Goal: Task Accomplishment & Management: Manage account settings

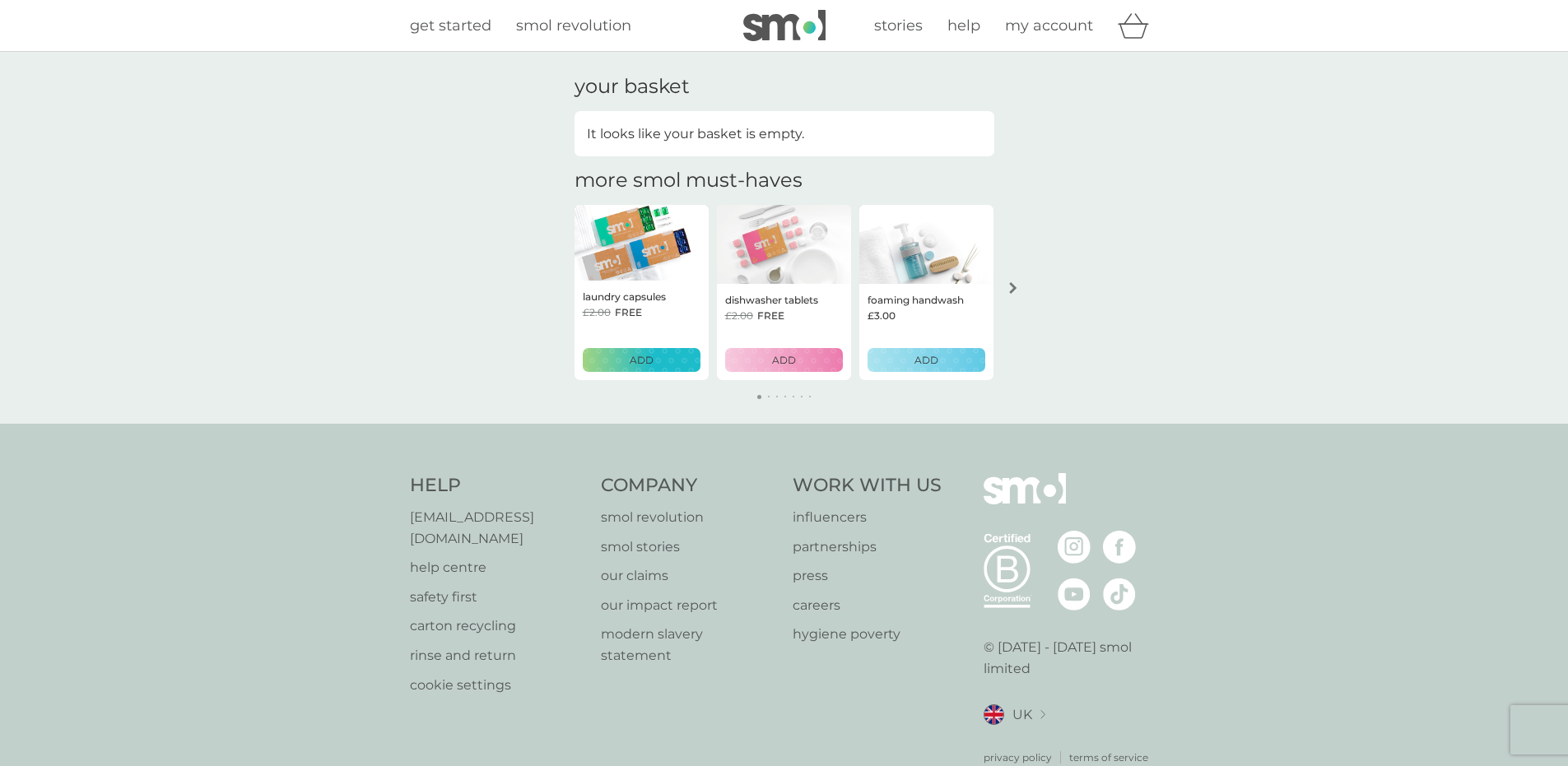
click at [1043, 30] on span "my account" at bounding box center [1049, 25] width 88 height 18
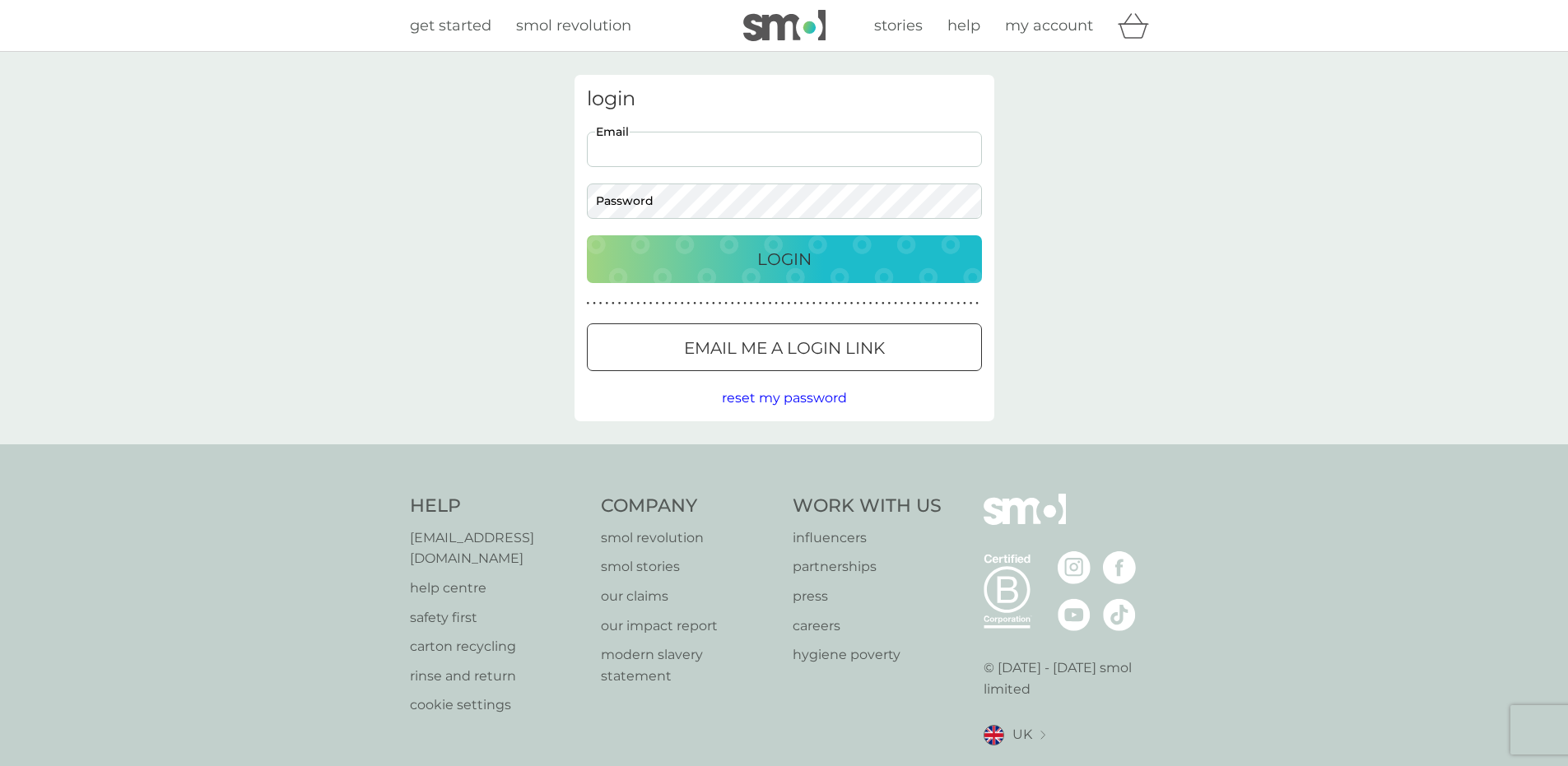
click at [832, 161] on input "Email" at bounding box center [784, 150] width 395 height 35
type input "[EMAIL_ADDRESS][DOMAIN_NAME]"
click at [587, 235] on button "Login" at bounding box center [784, 259] width 395 height 47
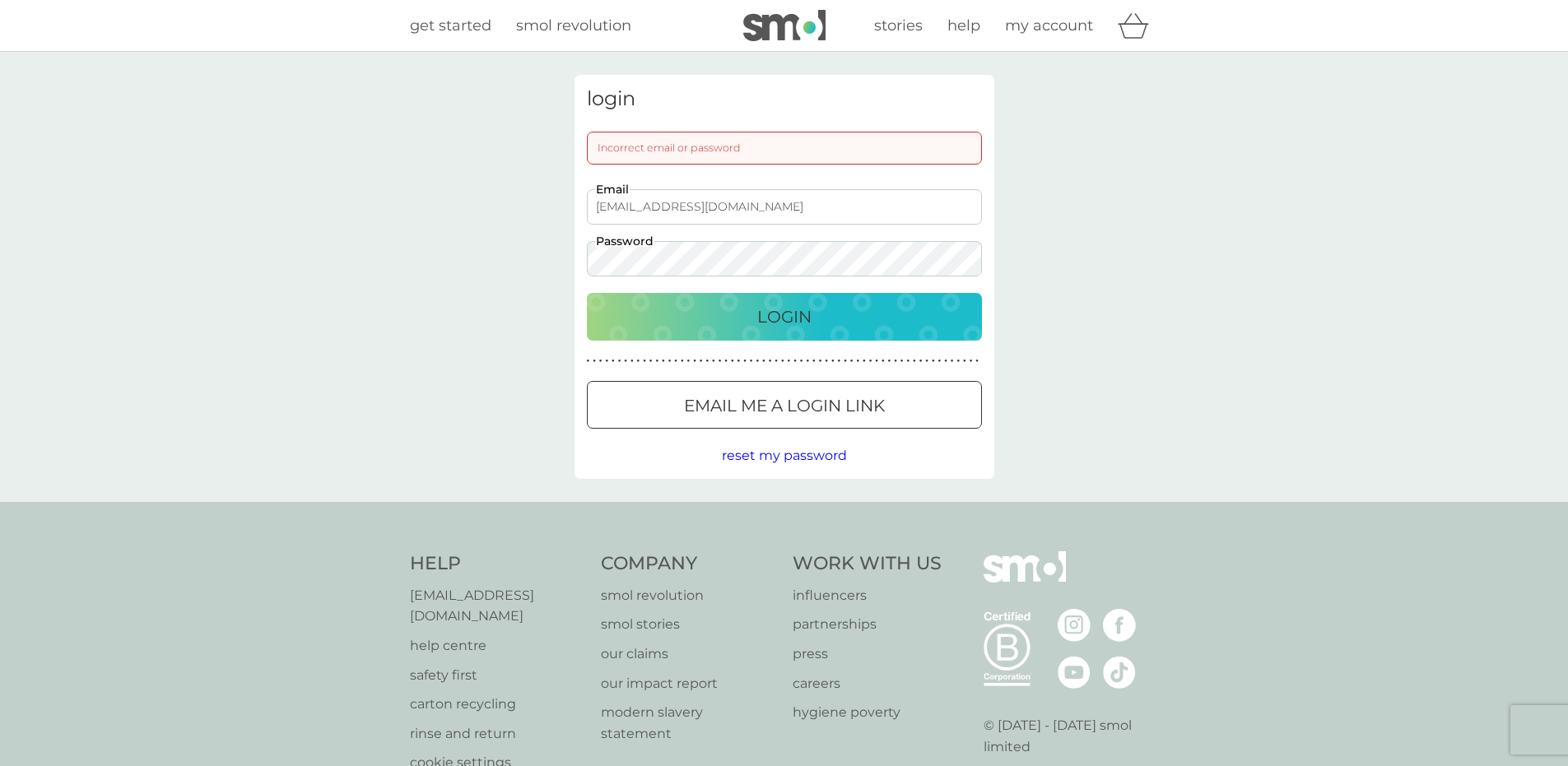
click at [577, 257] on div "login Incorrect email or password [EMAIL_ADDRESS][DOMAIN_NAME] Email Password L…" at bounding box center [784, 276] width 420 height 404
click at [530, 266] on div "login Incorrect email or password [EMAIL_ADDRESS][DOMAIN_NAME] Email Password L…" at bounding box center [784, 277] width 1568 height 450
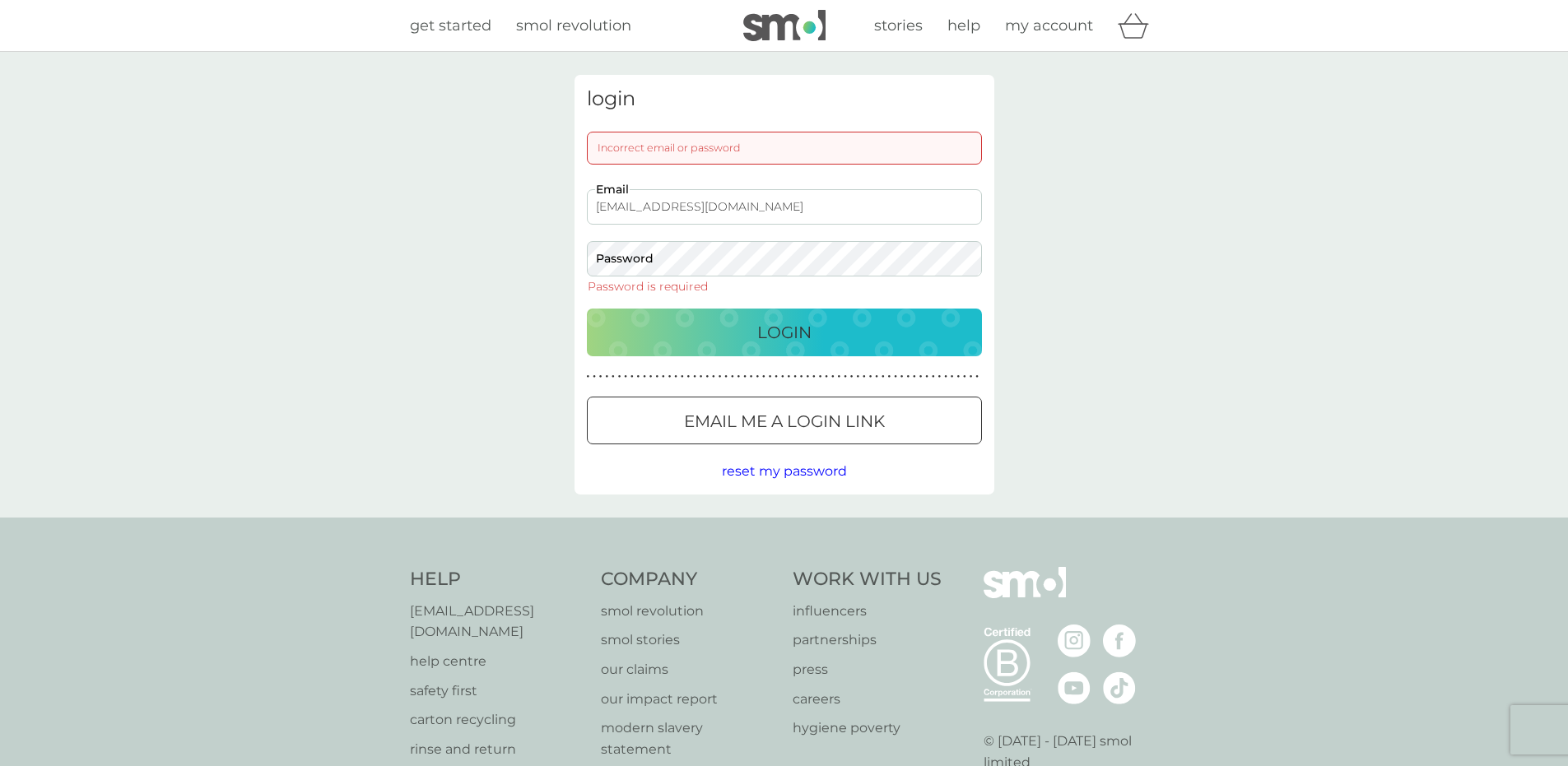
click at [759, 211] on input "[EMAIL_ADDRESS][DOMAIN_NAME]" at bounding box center [784, 207] width 395 height 35
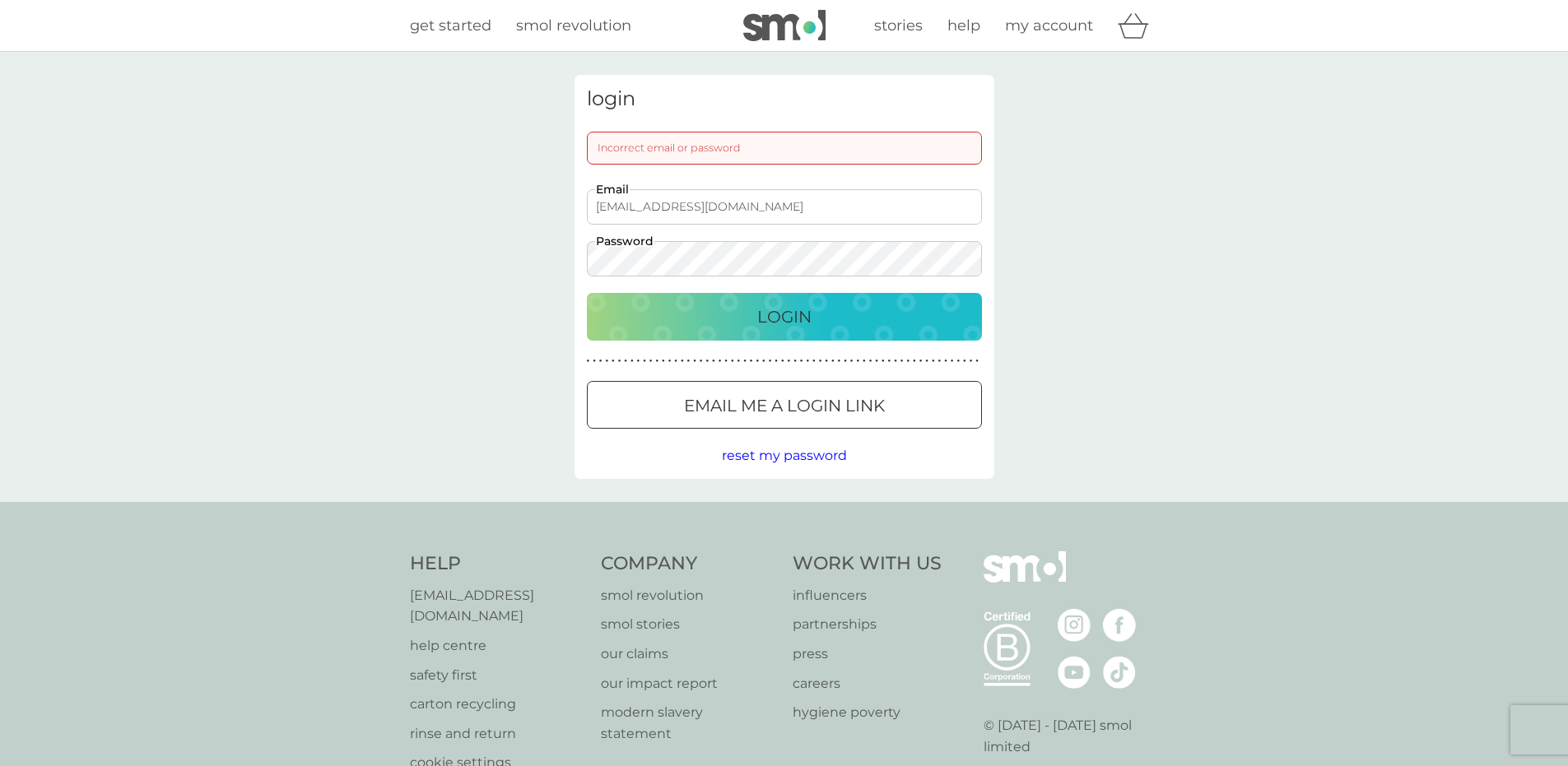
click at [587, 293] on button "Login" at bounding box center [784, 316] width 395 height 47
click at [810, 446] on button "reset my password" at bounding box center [784, 456] width 125 height 21
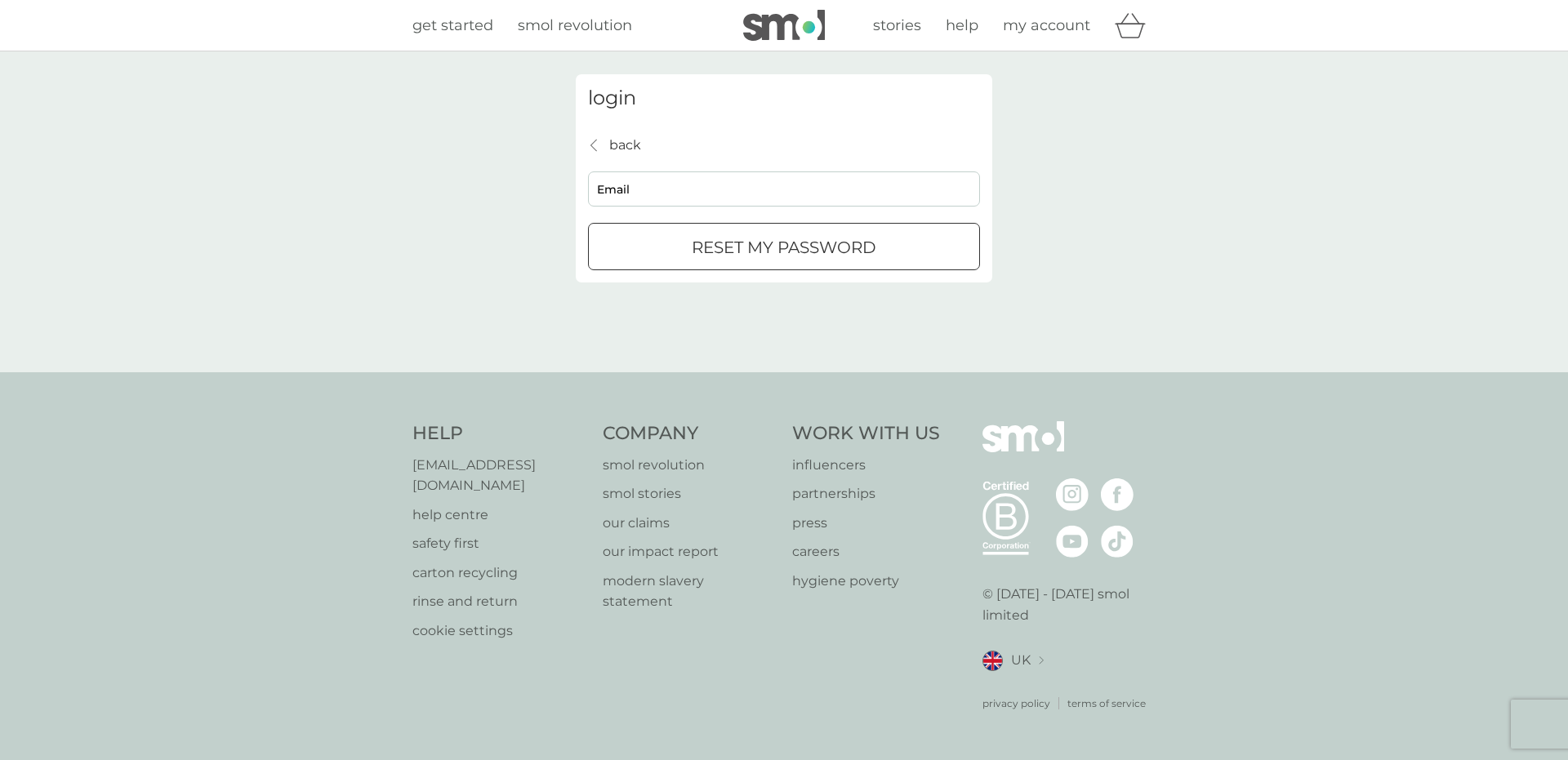
click at [607, 152] on div "back back" at bounding box center [614, 145] width 53 height 21
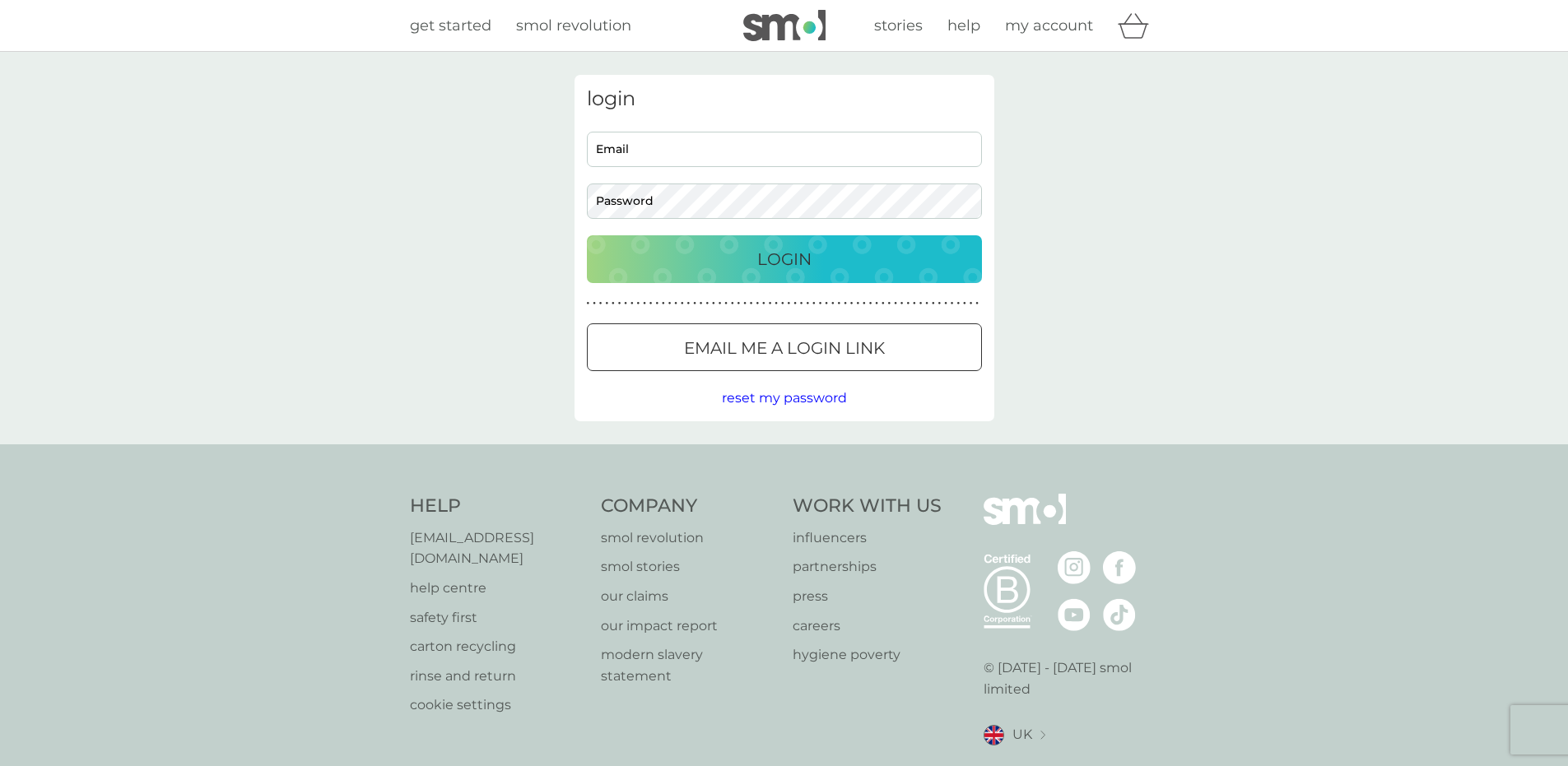
click at [744, 345] on p "Email me a login link" at bounding box center [784, 348] width 201 height 26
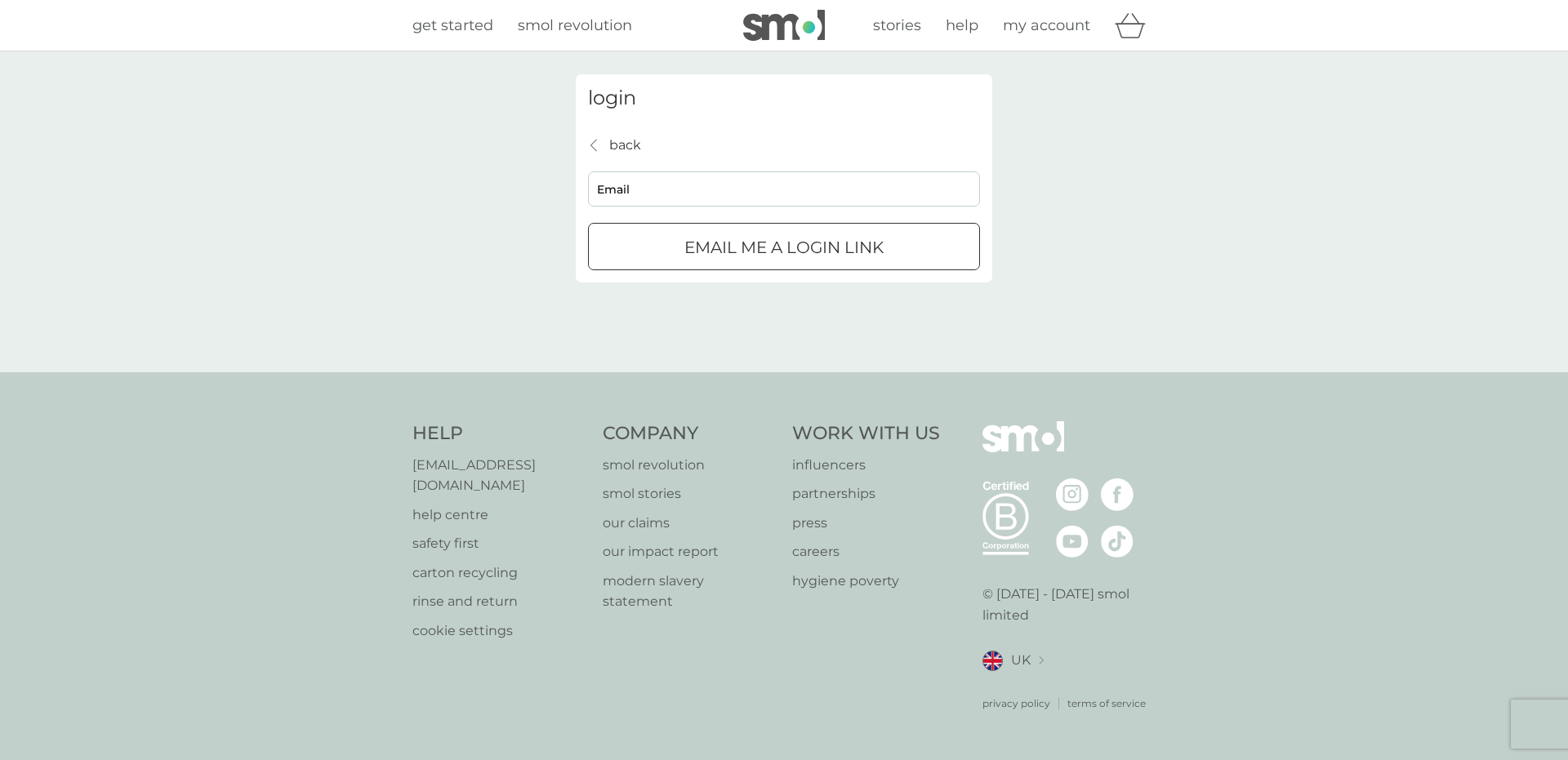
click at [721, 250] on p "Email me a login link" at bounding box center [784, 247] width 199 height 26
type input "[EMAIL_ADDRESS][DOMAIN_NAME]"
click at [852, 255] on p "Email me a login link" at bounding box center [784, 247] width 199 height 26
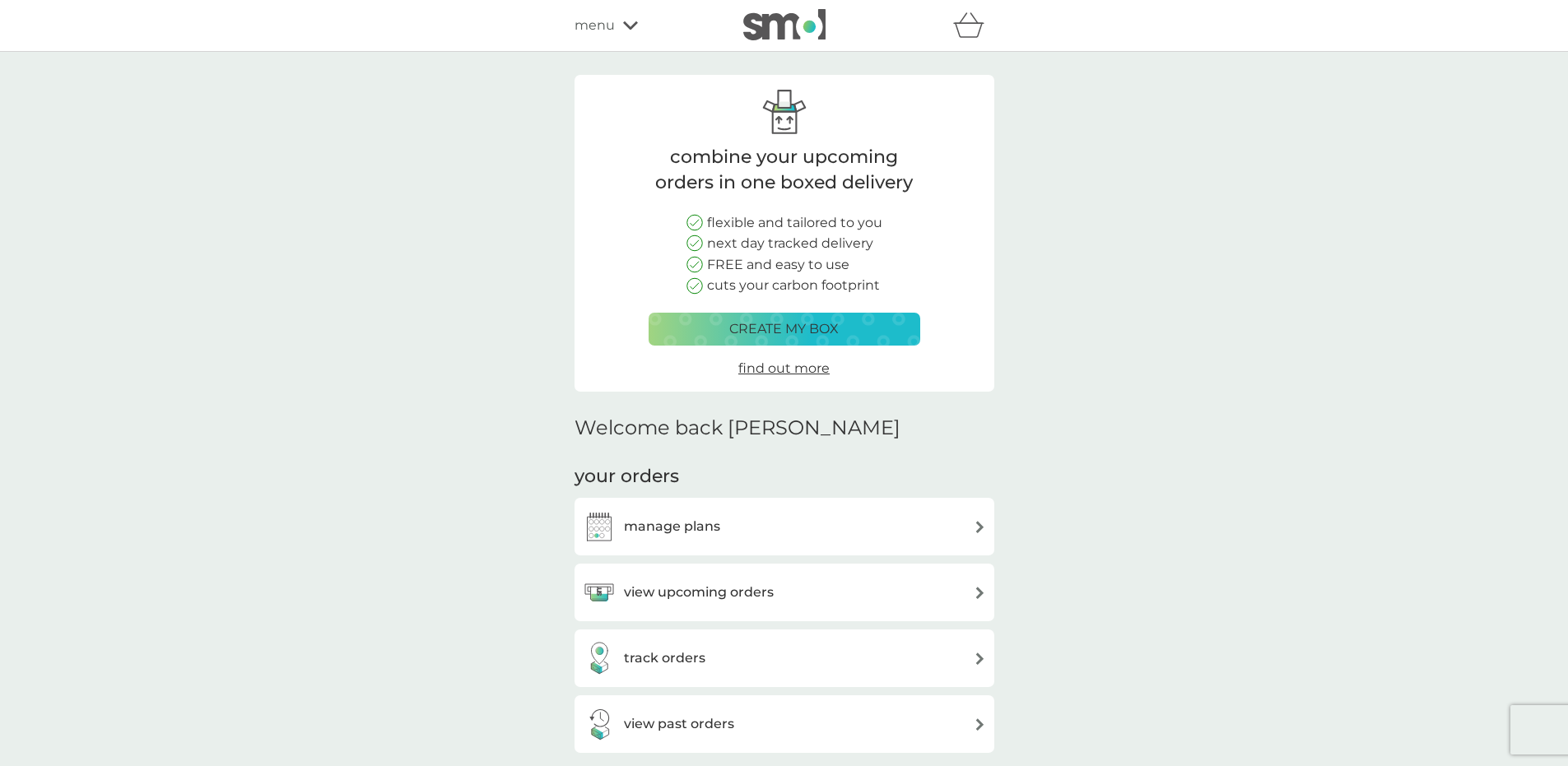
click at [817, 334] on p "create my box" at bounding box center [784, 329] width 110 height 21
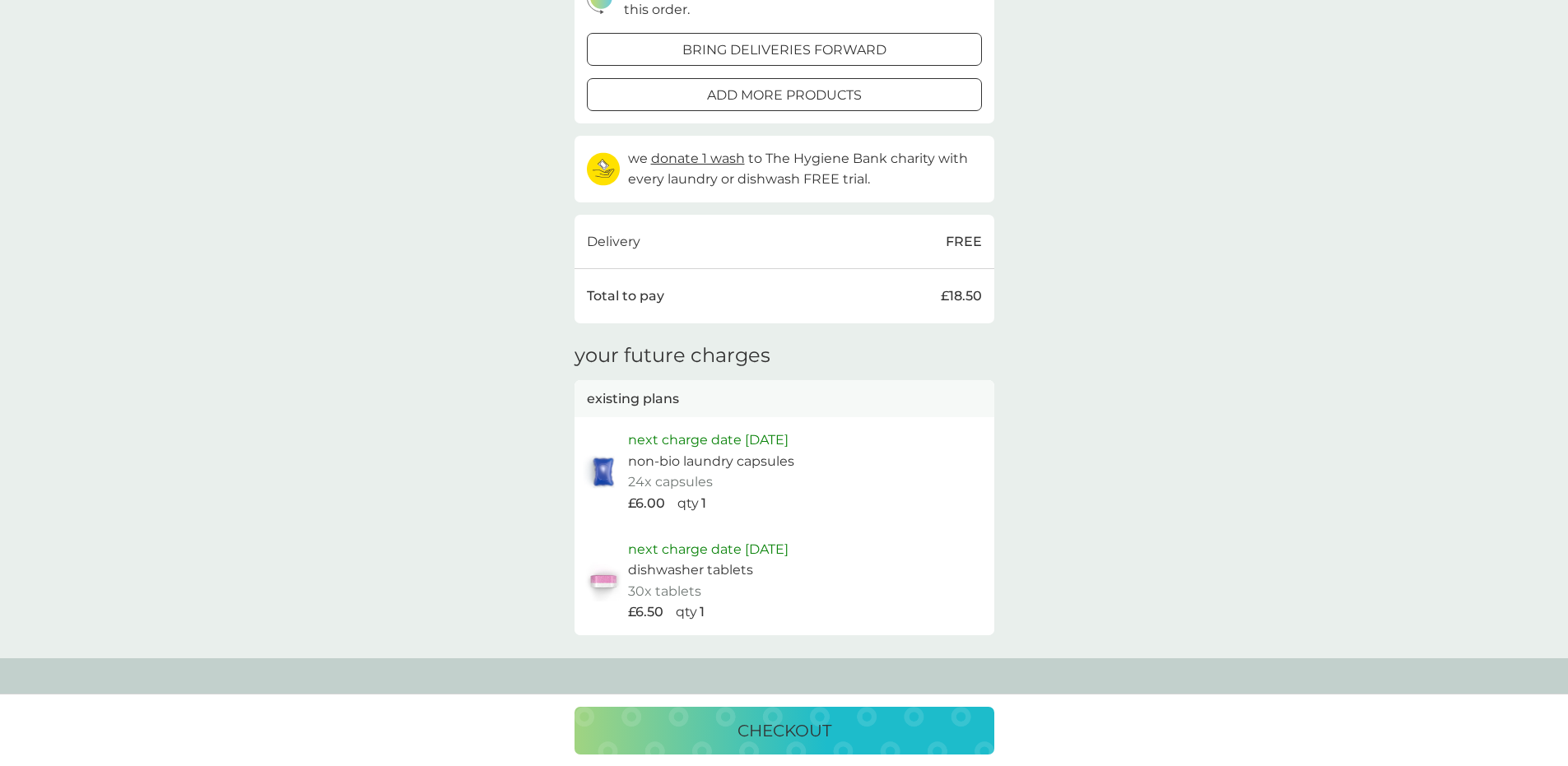
scroll to position [618, 0]
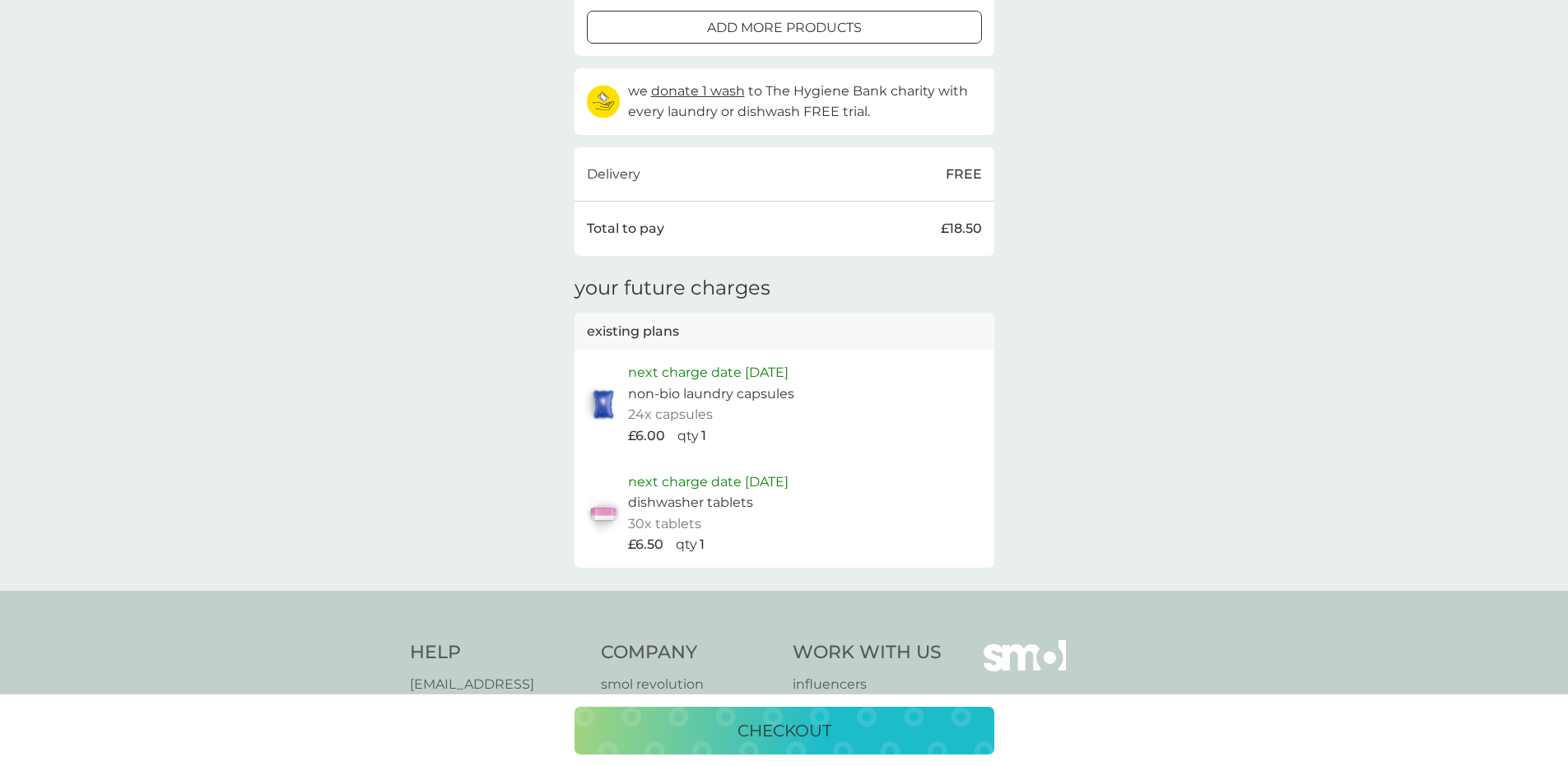
click at [845, 743] on div "checkout" at bounding box center [784, 731] width 387 height 26
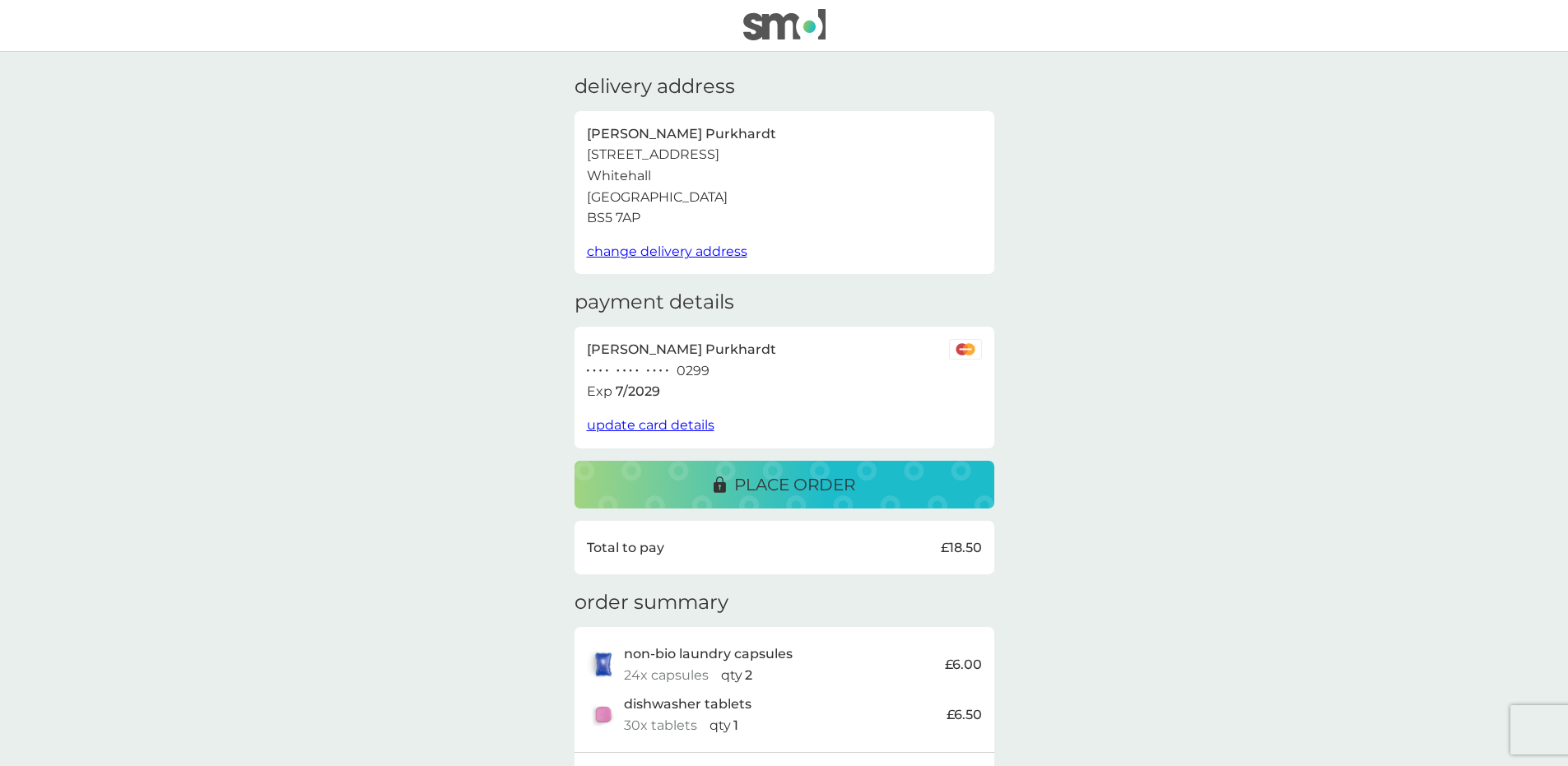
click at [781, 16] on img at bounding box center [784, 25] width 82 height 32
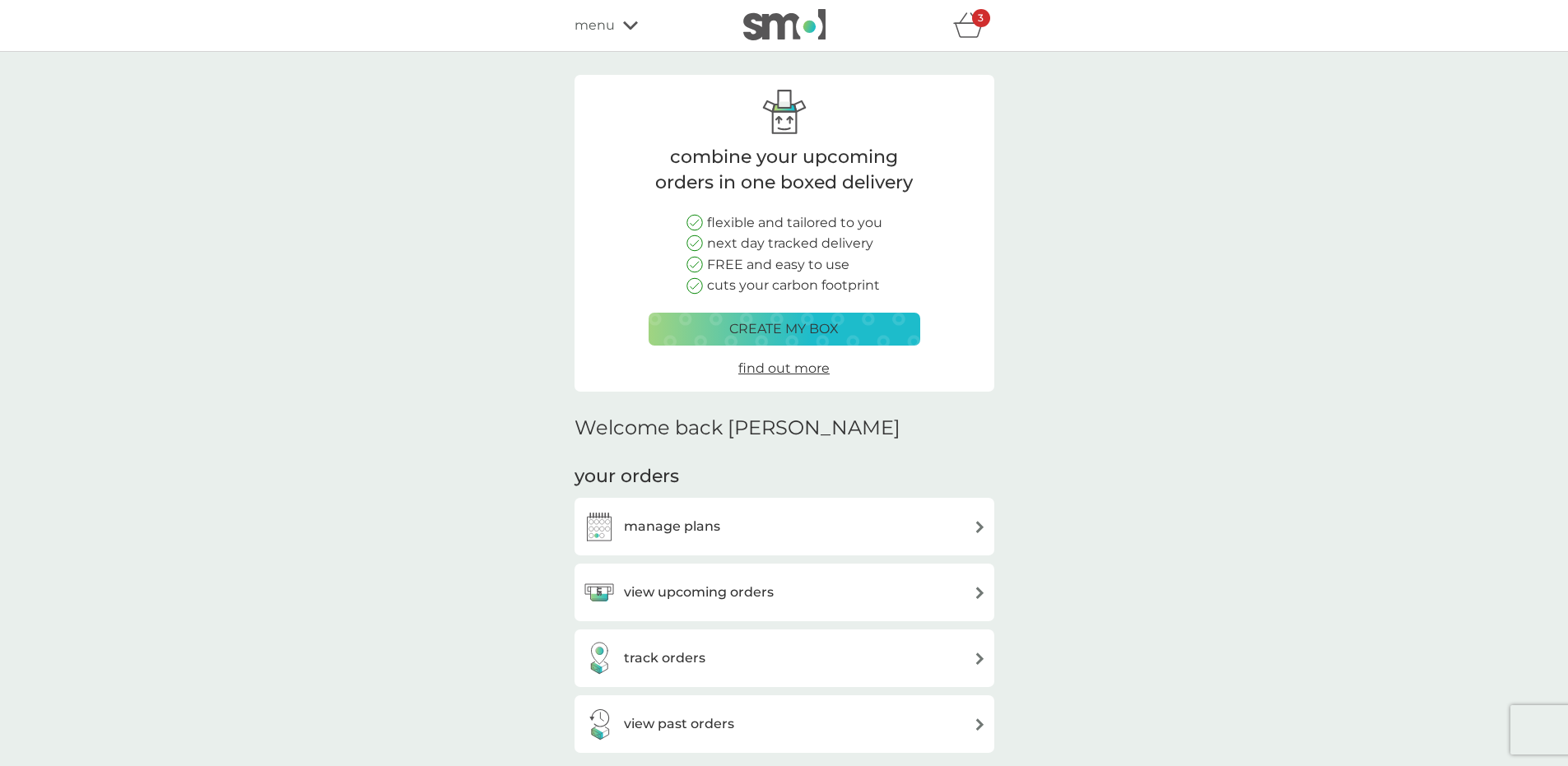
click at [980, 18] on p "3" at bounding box center [981, 18] width 6 height 0
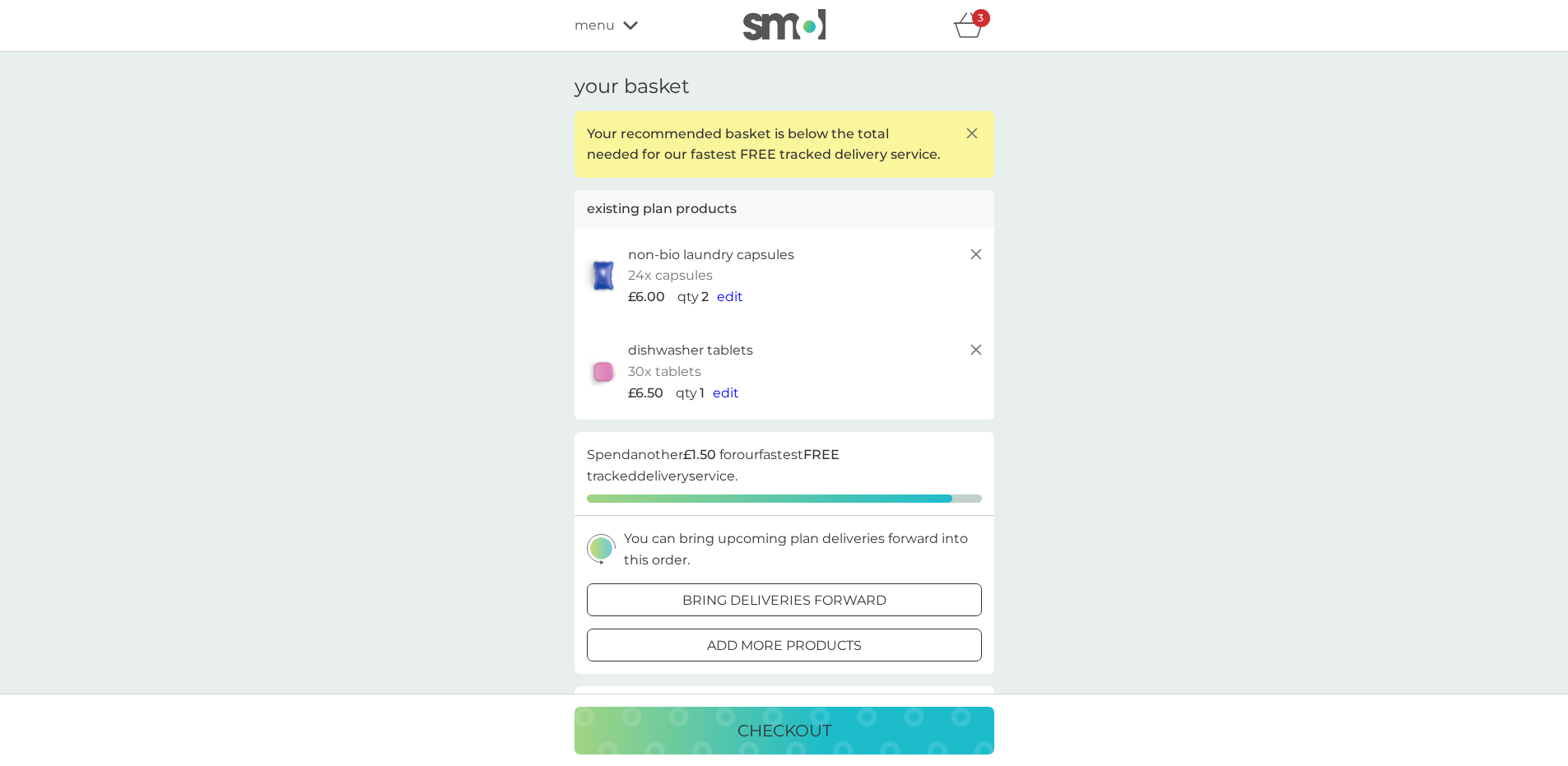
click at [612, 28] on span "menu" at bounding box center [594, 25] width 40 height 21
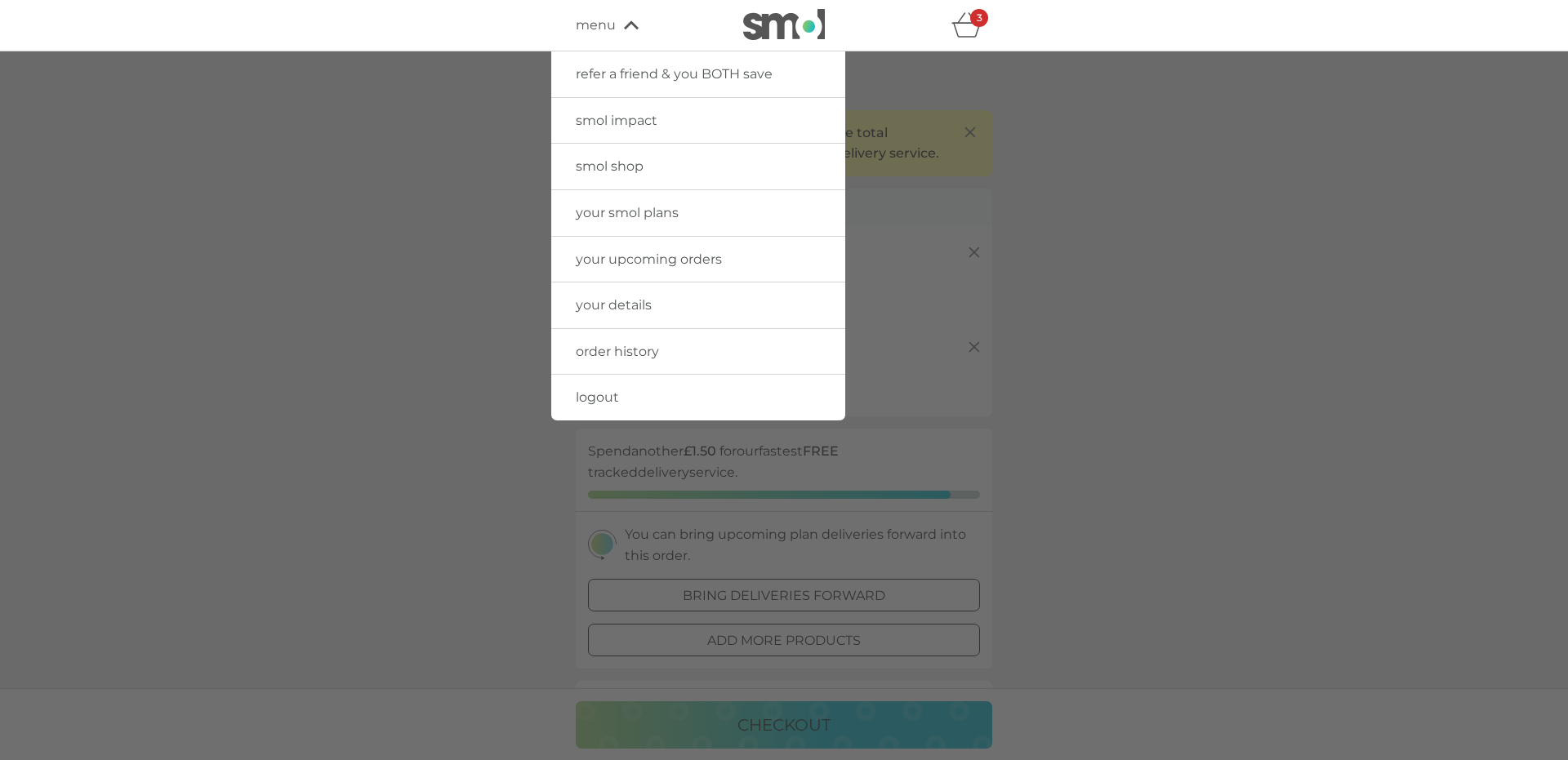
click at [684, 356] on link "order history" at bounding box center [698, 352] width 294 height 46
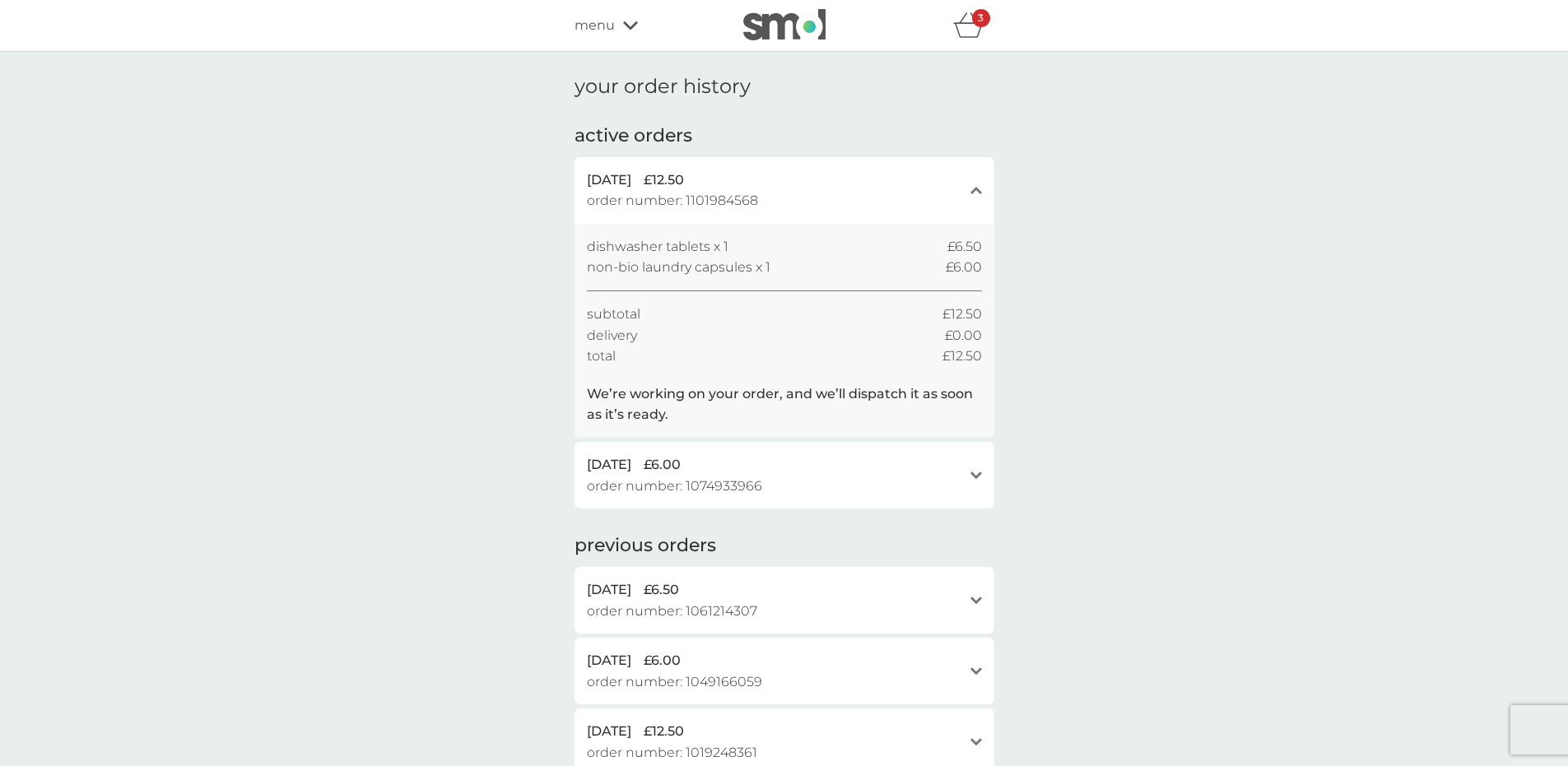
click at [604, 18] on span "menu" at bounding box center [594, 25] width 40 height 21
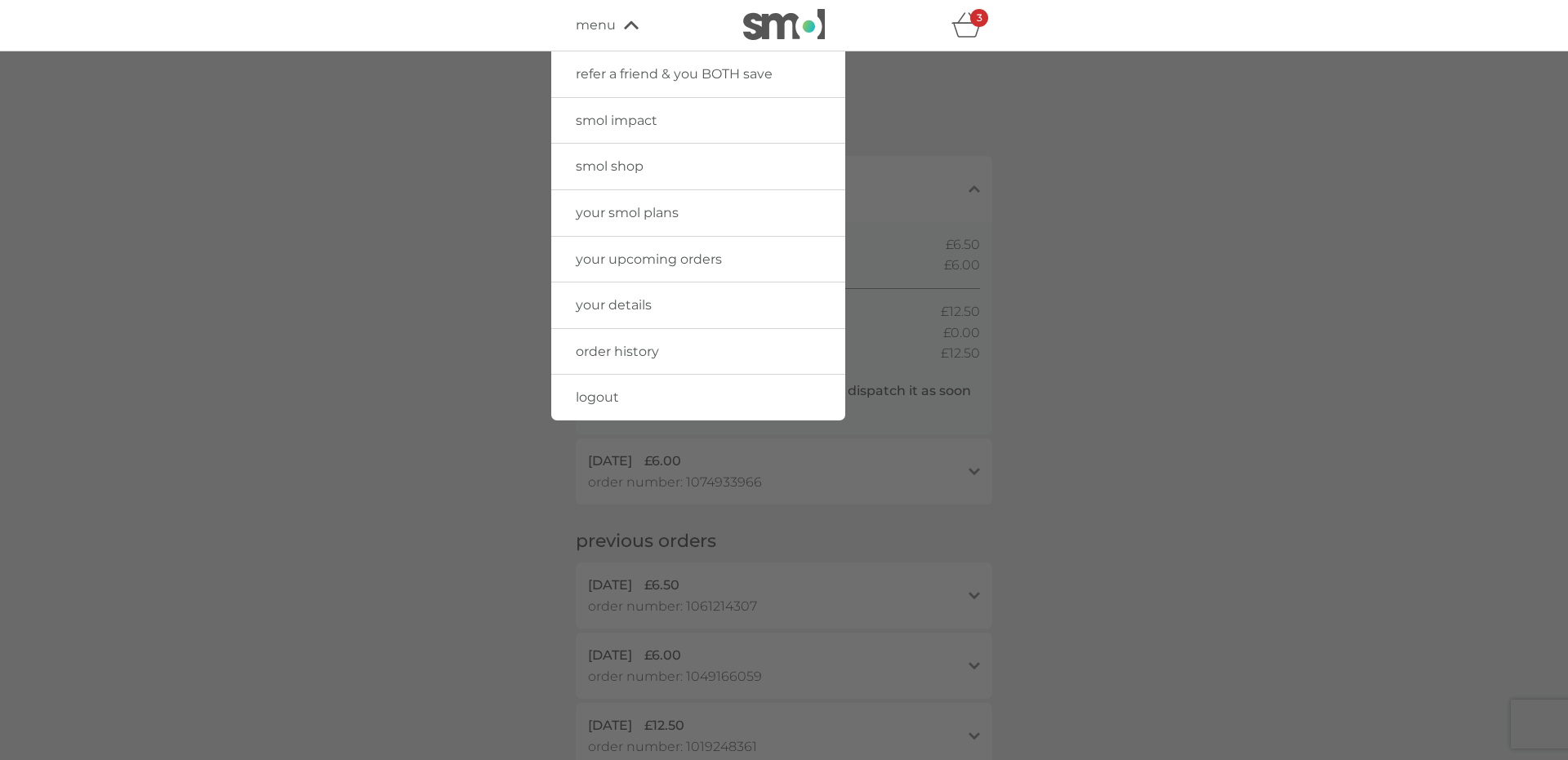
click at [675, 259] on span "your upcoming orders" at bounding box center [649, 259] width 146 height 16
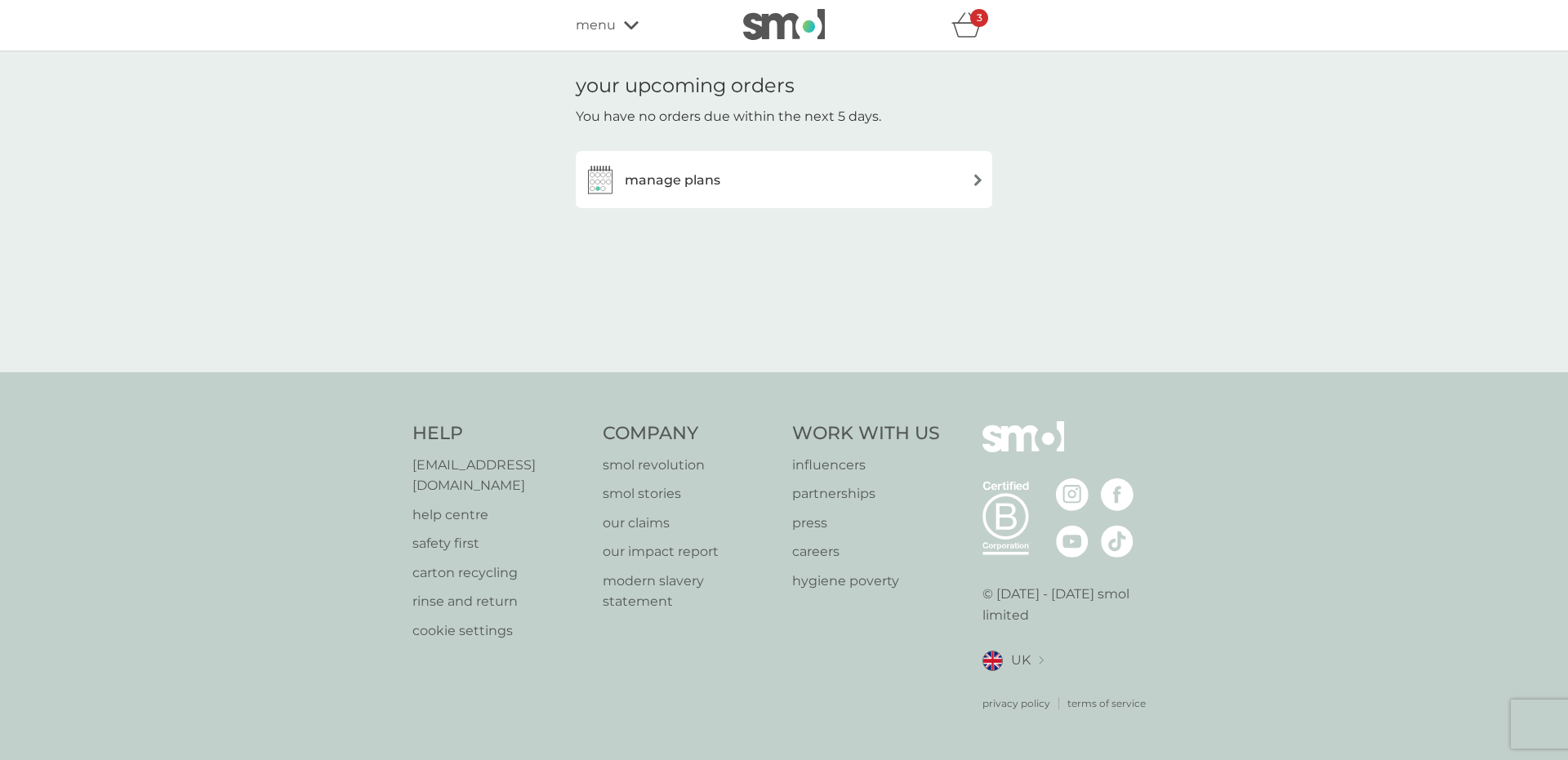
click at [688, 186] on h3 "manage plans" at bounding box center [672, 180] width 95 height 21
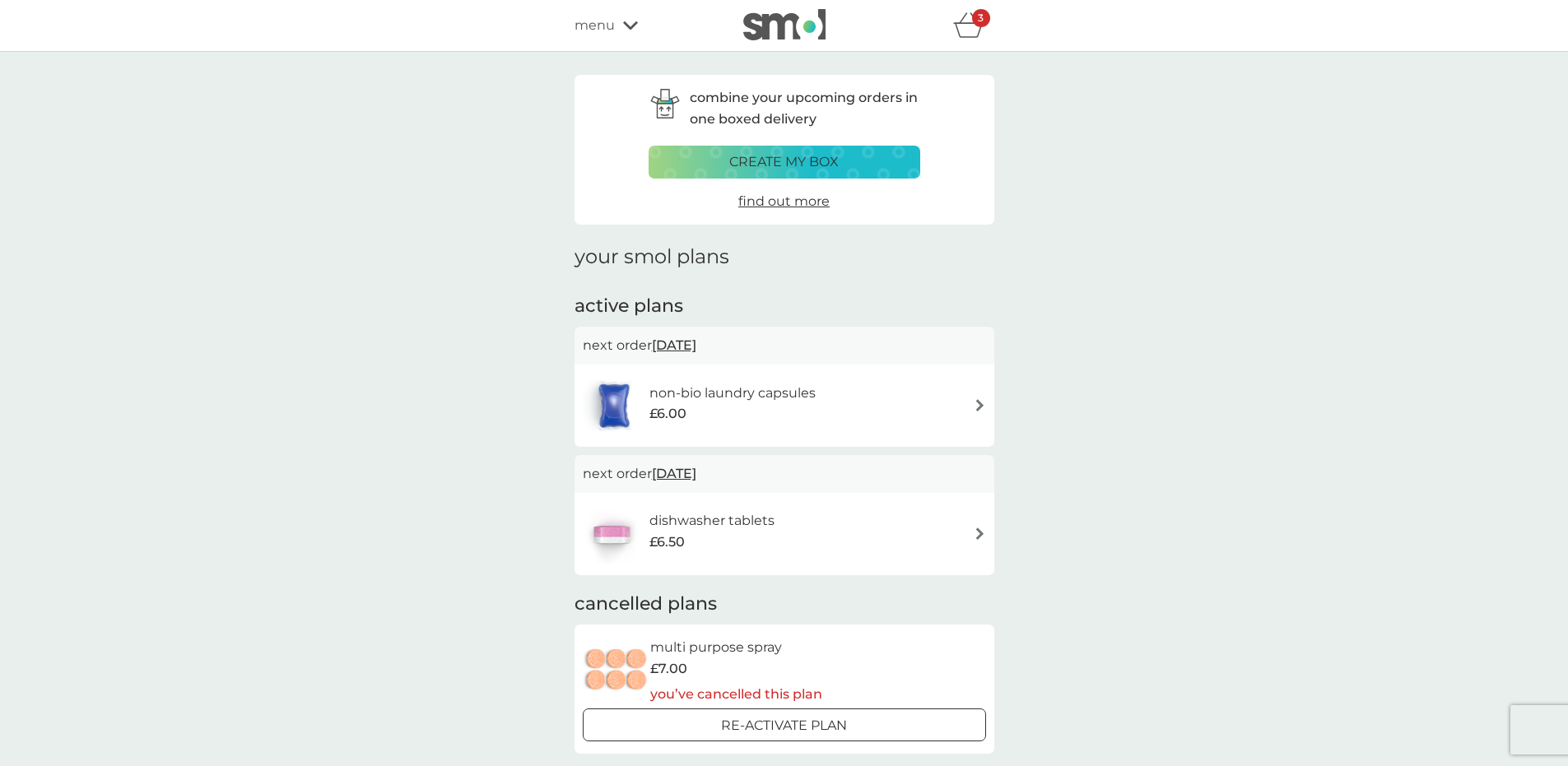
click at [908, 398] on div "non-bio laundry capsules £6.00" at bounding box center [784, 406] width 403 height 58
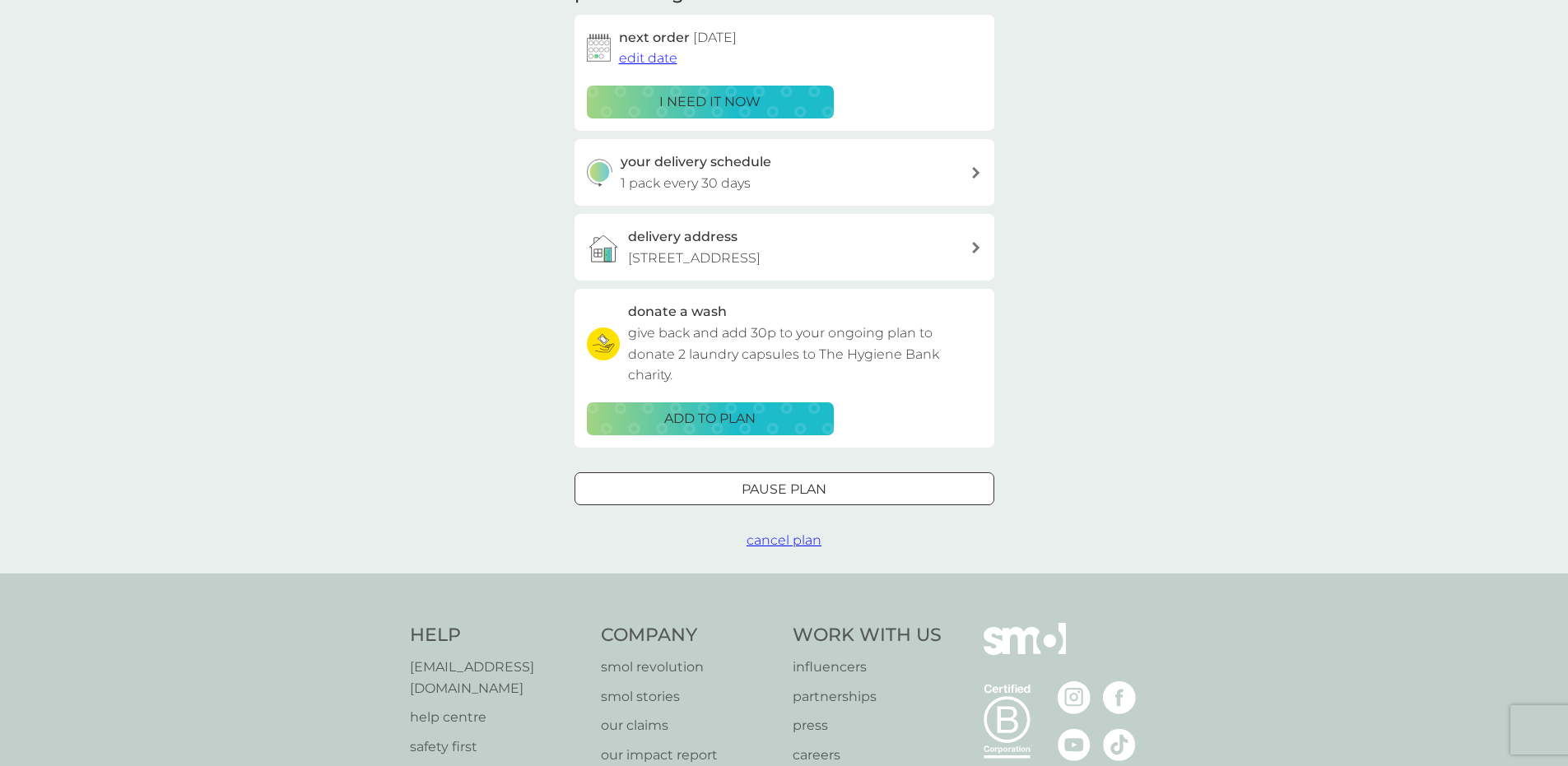
scroll to position [340, 0]
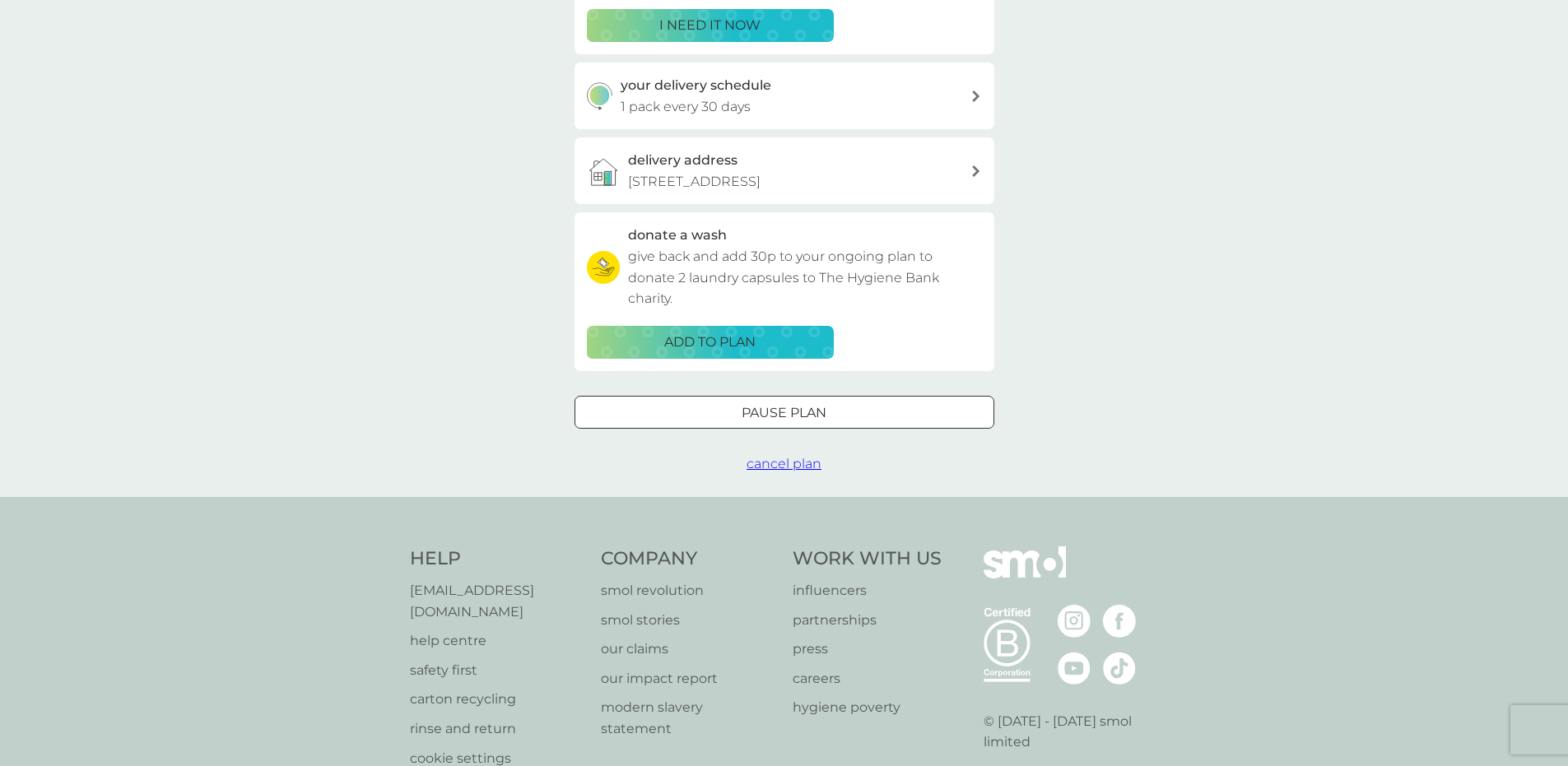
click at [805, 482] on div "your smol plans non-bio laundry capsules £6.00 24x capsules plan settings next …" at bounding box center [784, 104] width 1568 height 786
click at [800, 464] on span "cancel plan" at bounding box center [784, 464] width 74 height 16
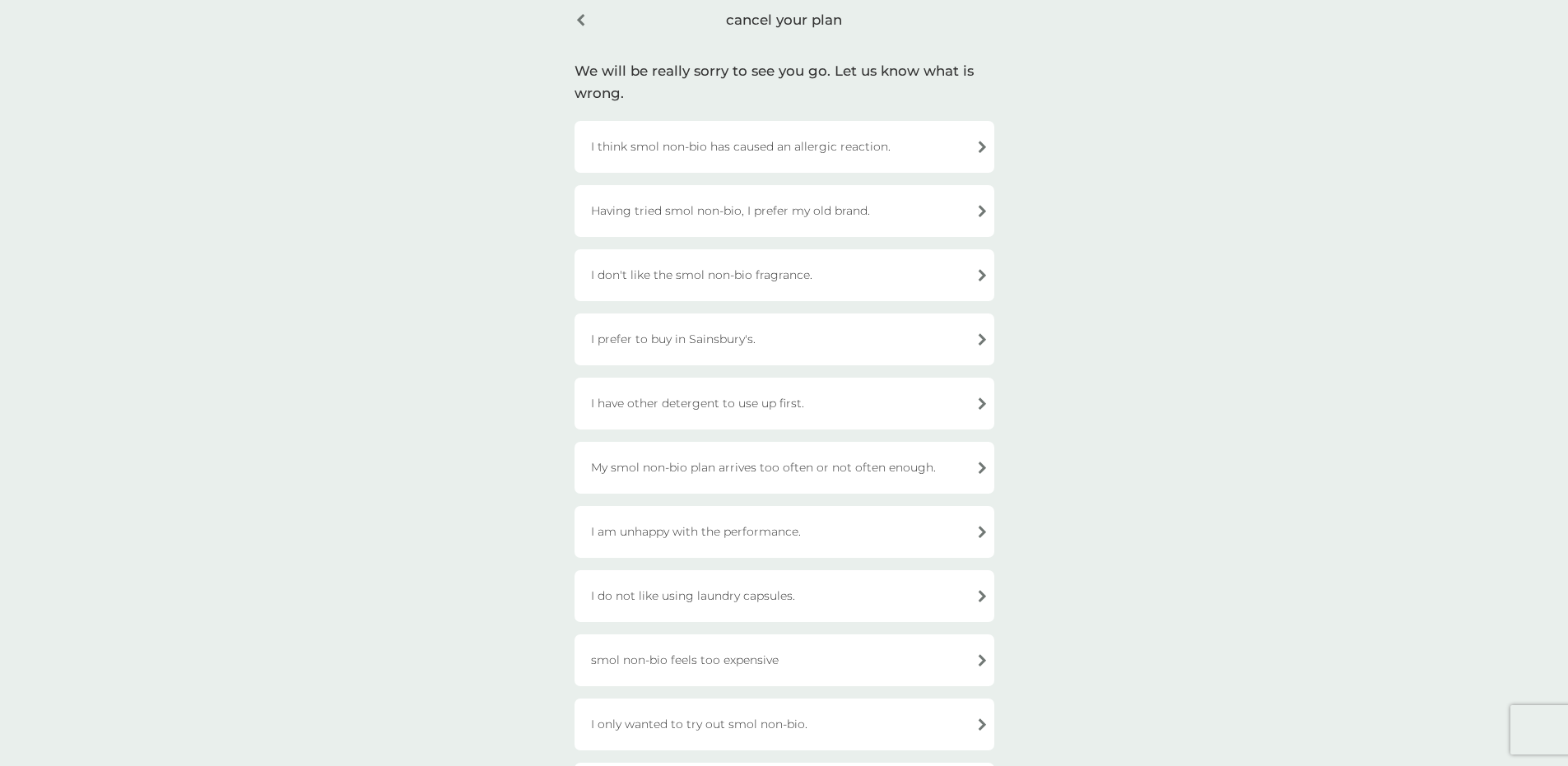
scroll to position [95, 0]
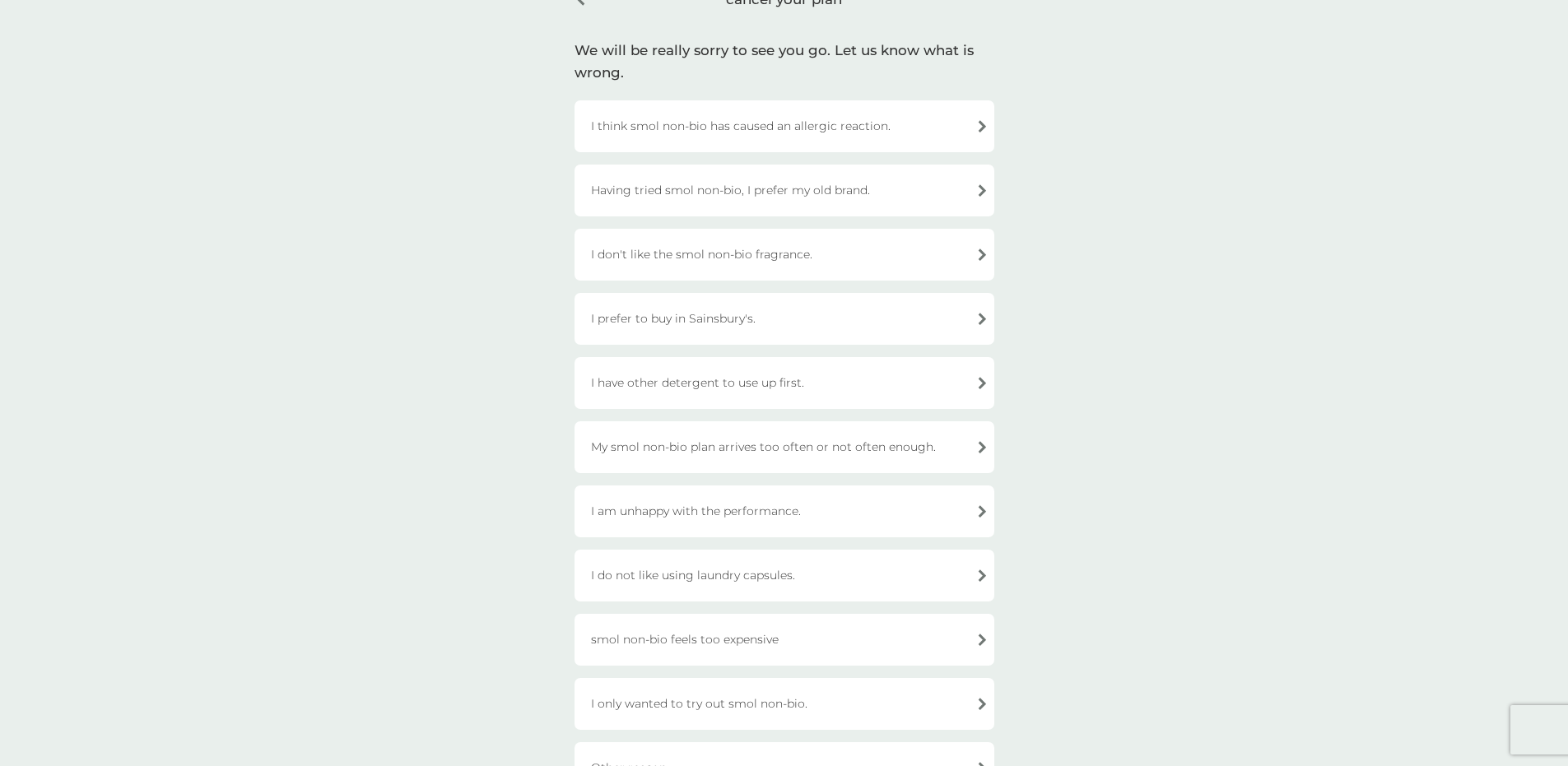
click at [824, 452] on div "My smol non-bio plan arrives too often or not often enough." at bounding box center [784, 448] width 420 height 52
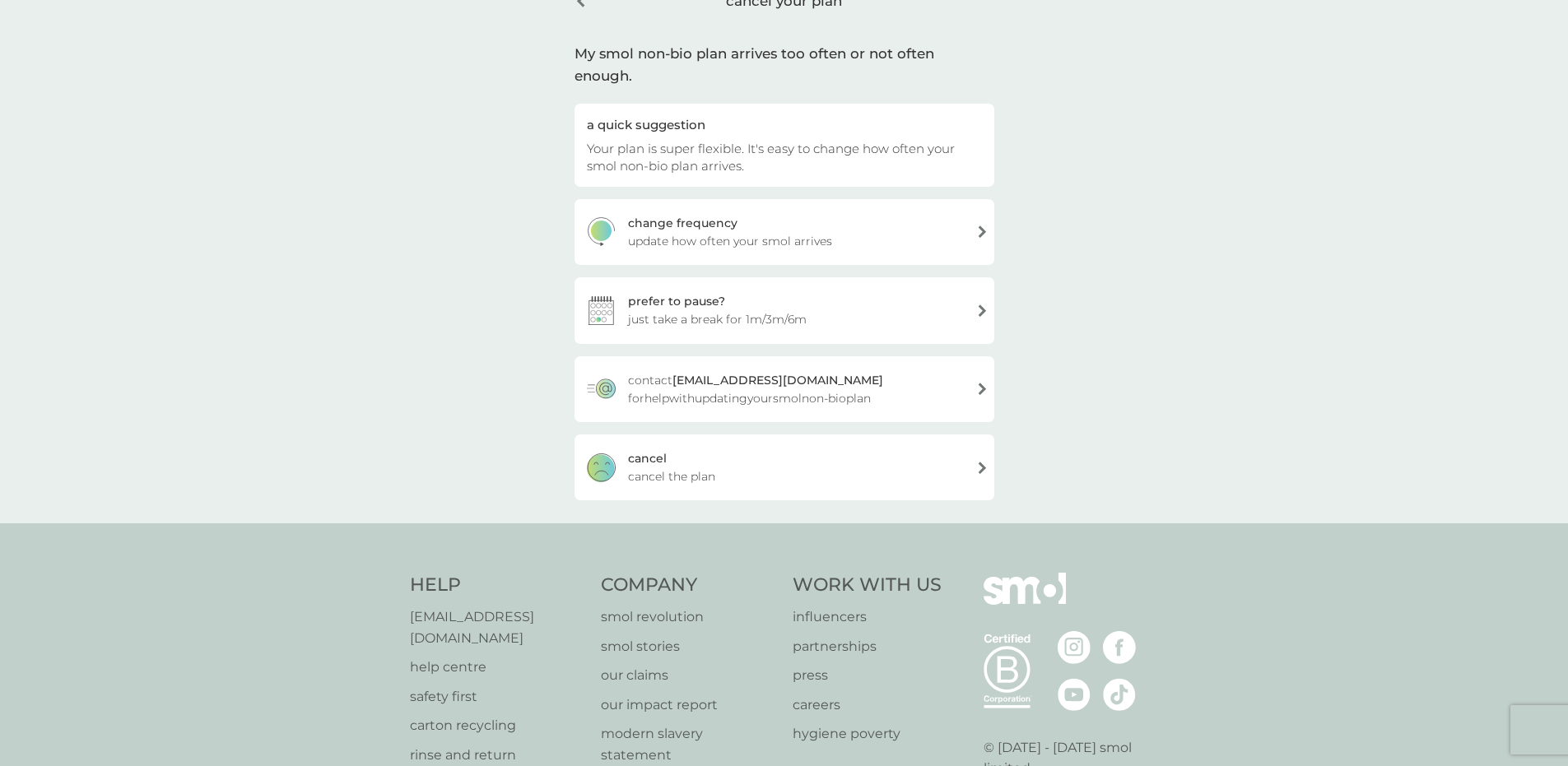
click at [824, 451] on div "cancel cancel the plan" at bounding box center [784, 467] width 420 height 66
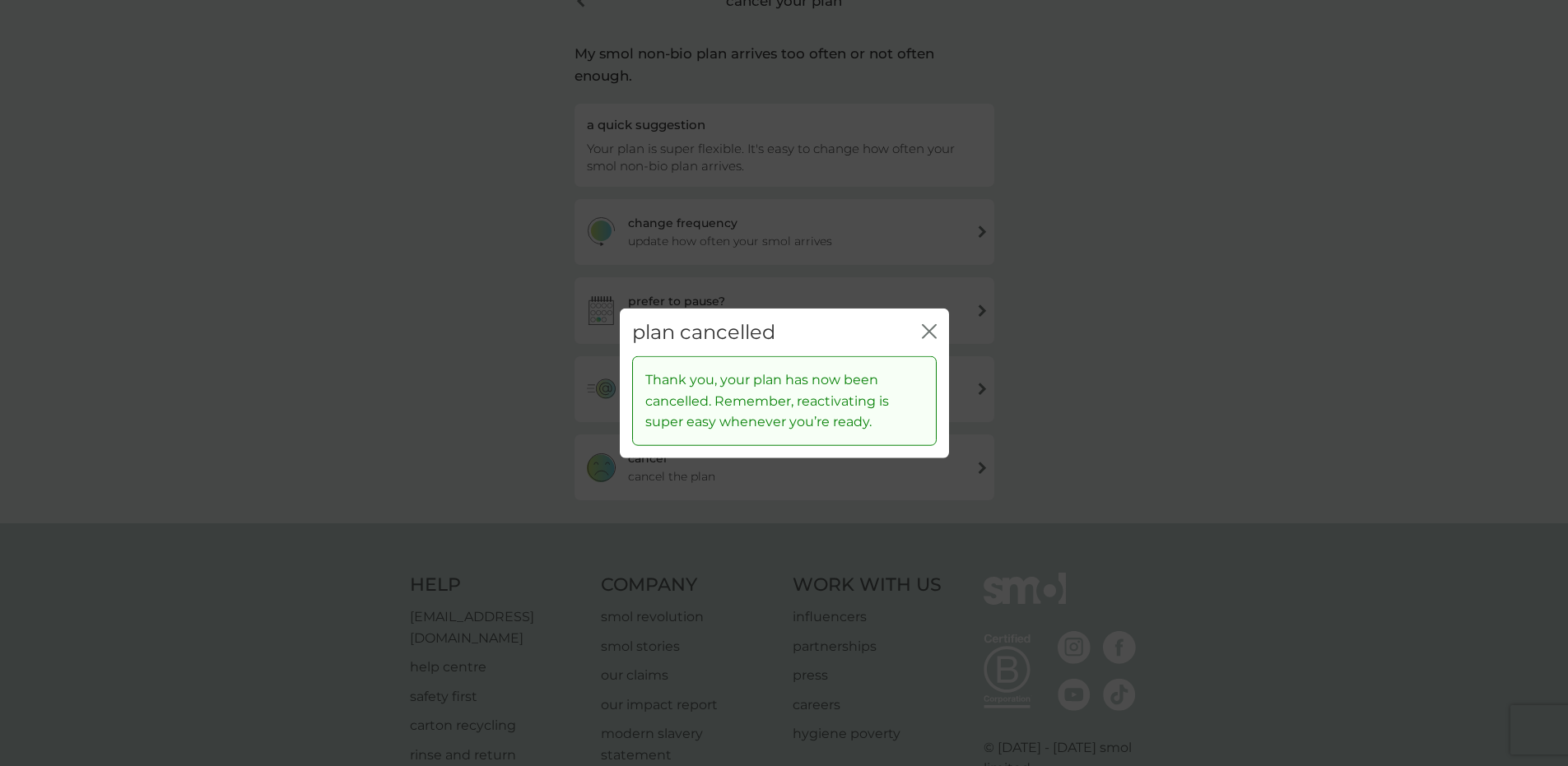
click at [931, 321] on div "close" at bounding box center [930, 332] width 15 height 24
click at [927, 331] on icon "close" at bounding box center [926, 330] width 7 height 13
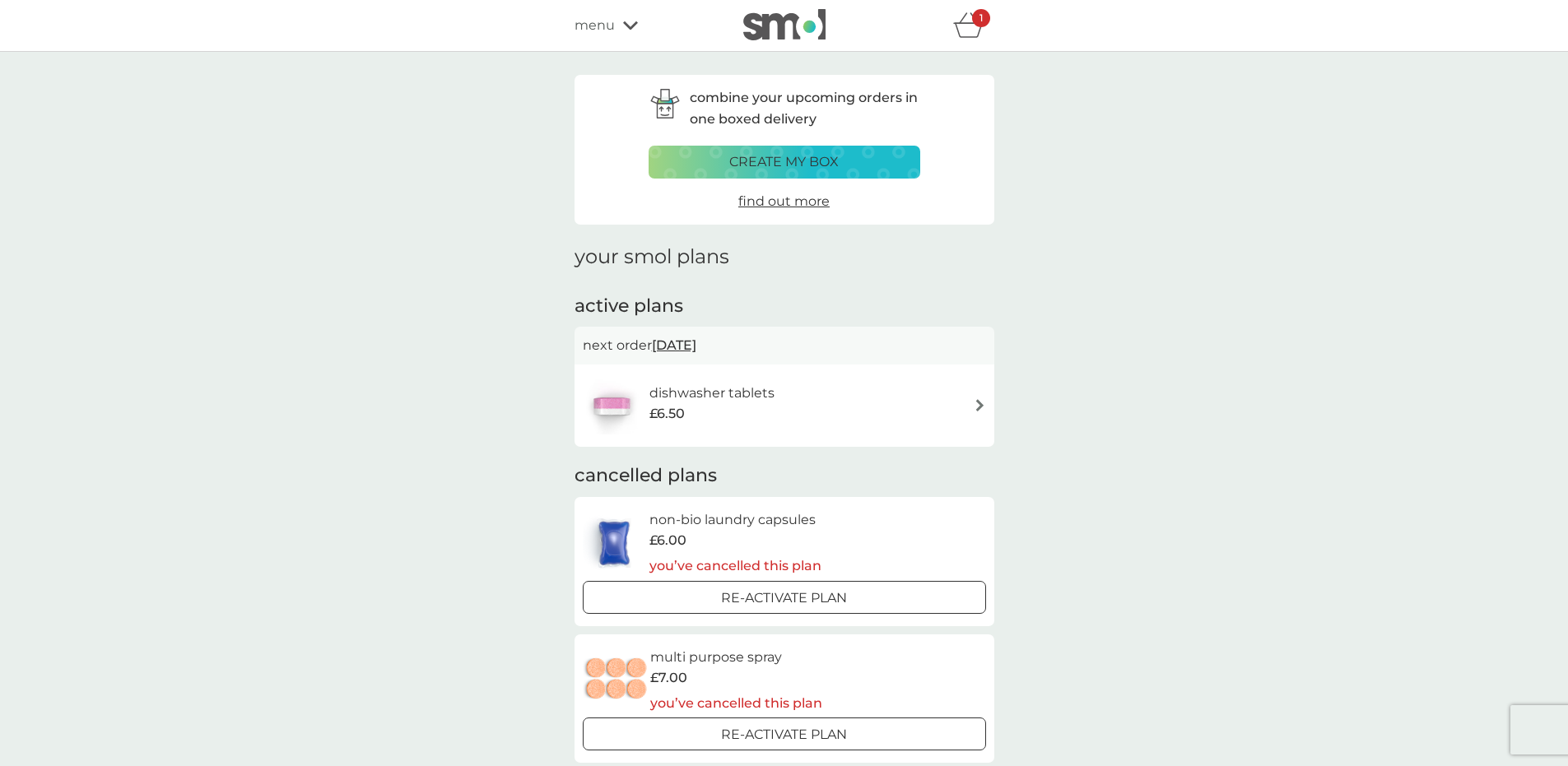
click at [836, 421] on div "dishwasher tablets £6.50" at bounding box center [784, 406] width 403 height 58
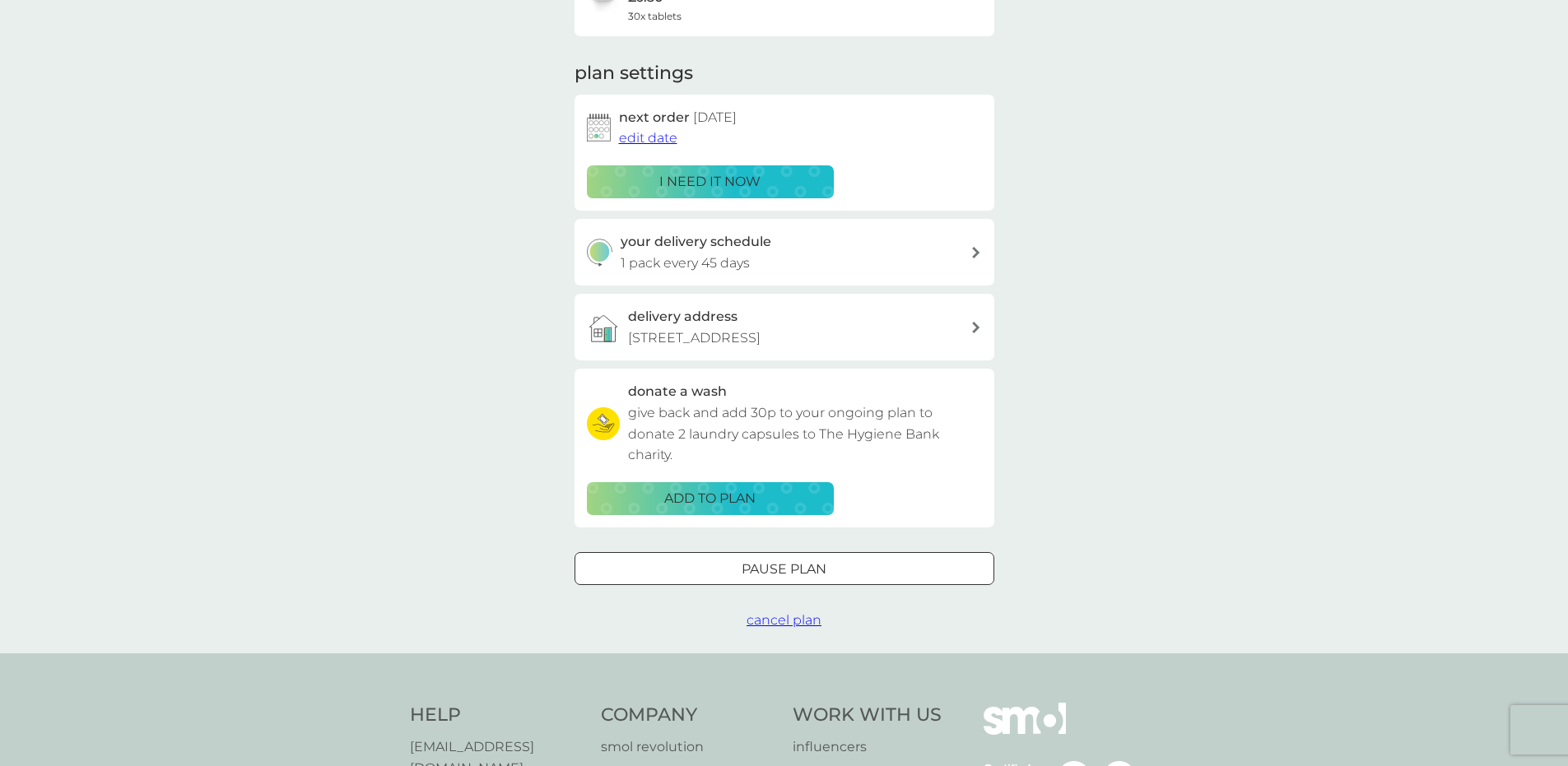
scroll to position [441, 0]
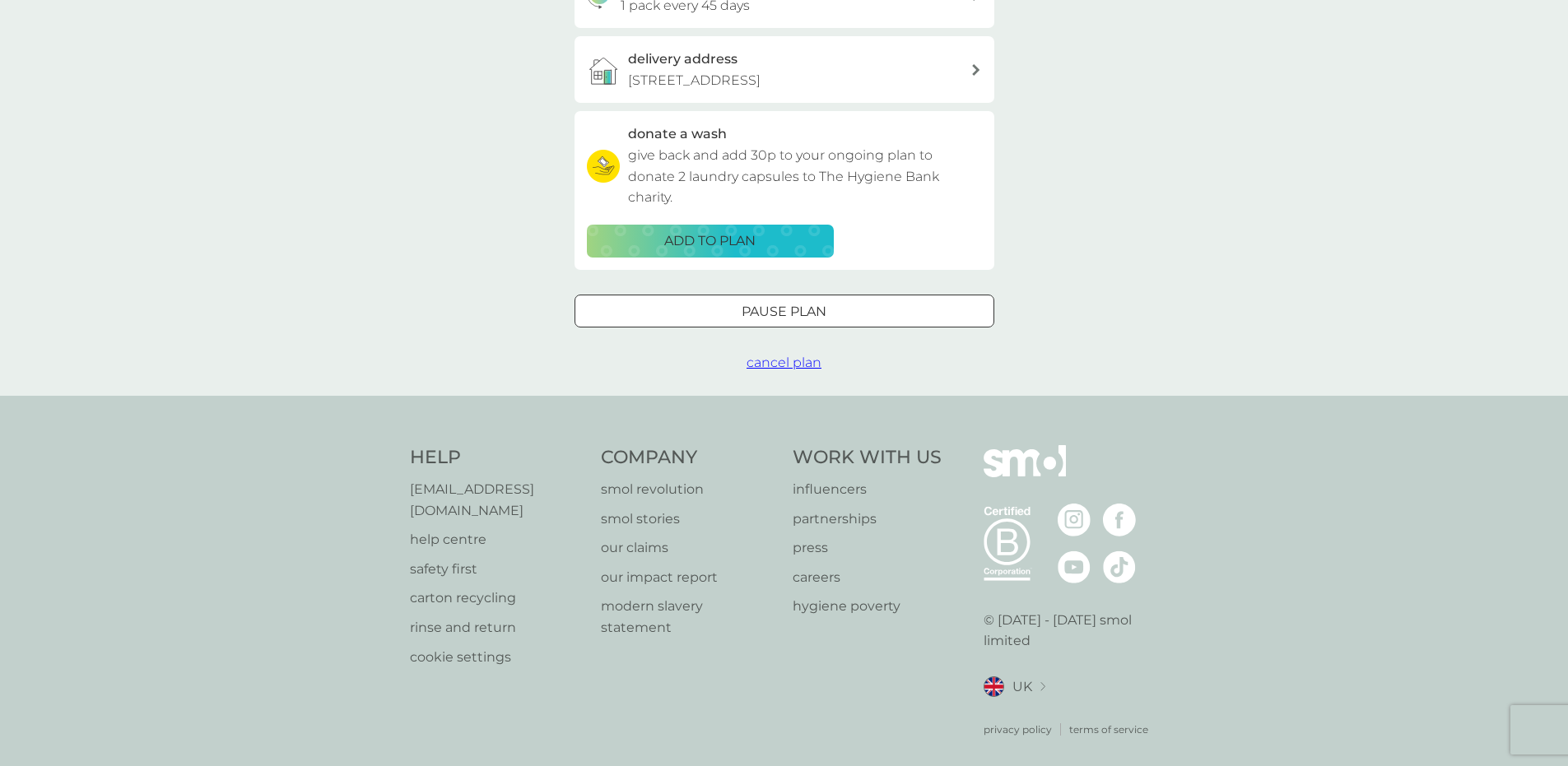
click at [782, 363] on span "cancel plan" at bounding box center [784, 362] width 74 height 16
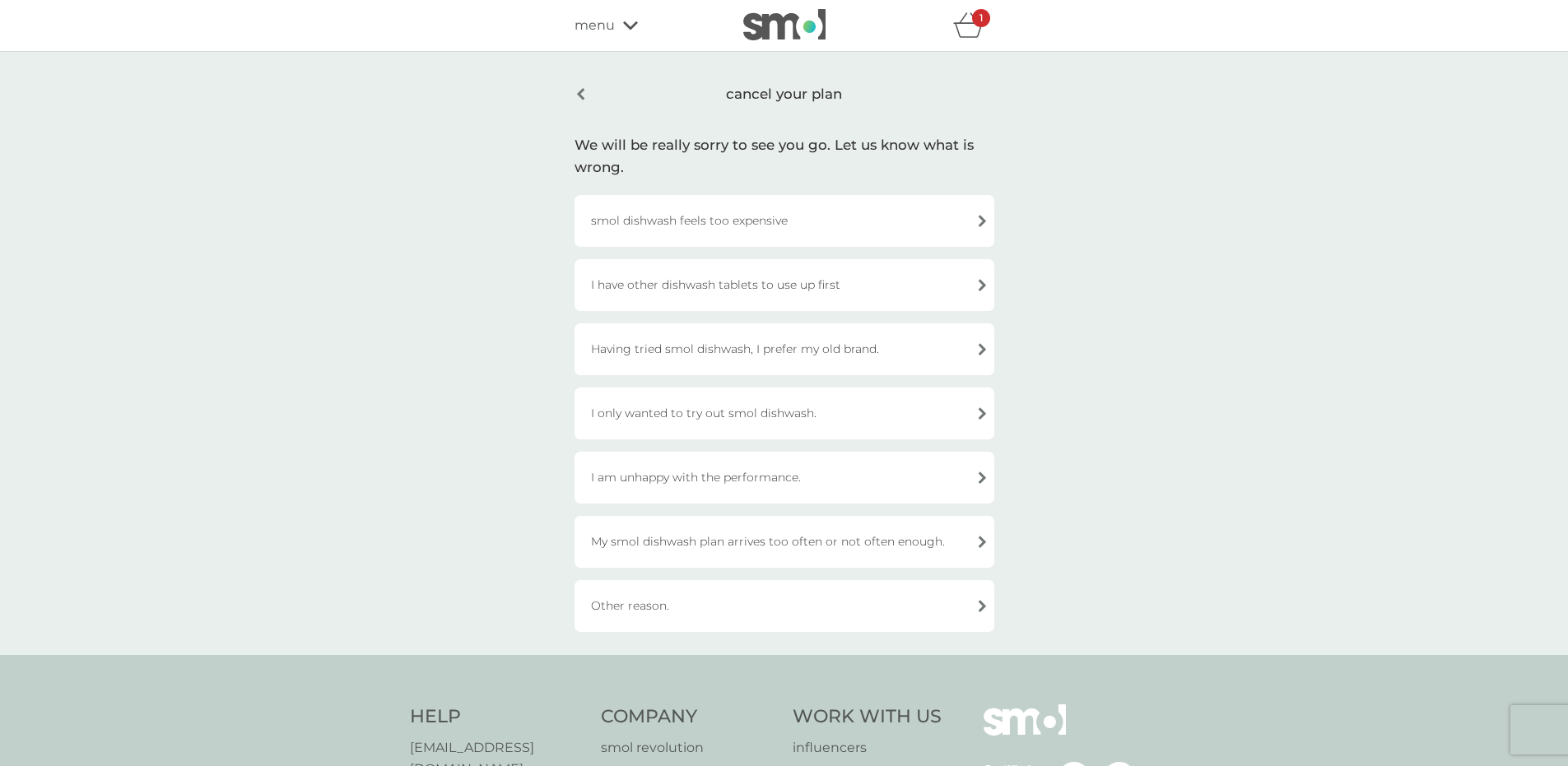
click at [823, 547] on div "My smol dishwash plan arrives too often or not often enough." at bounding box center [784, 543] width 420 height 52
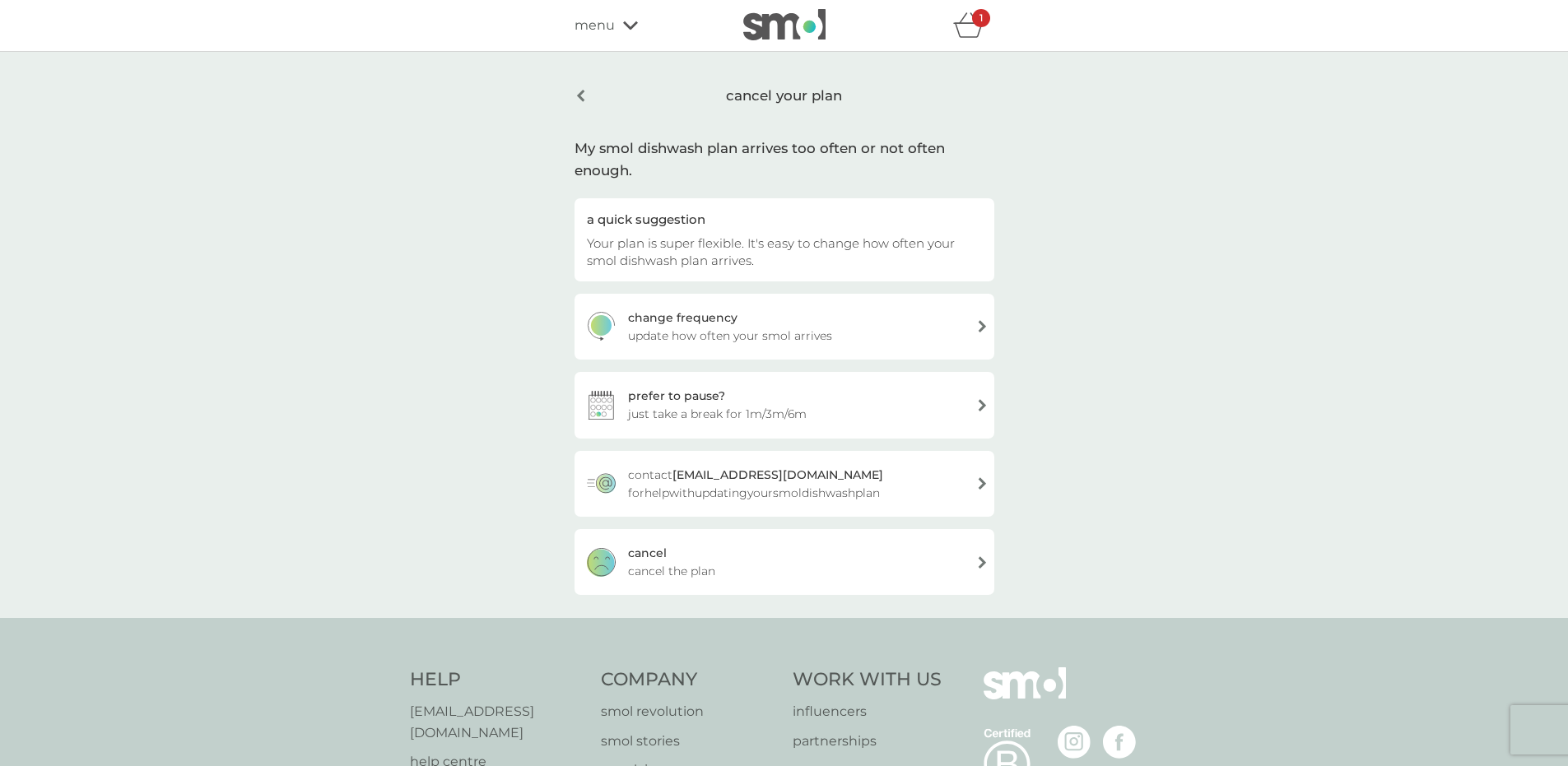
click at [821, 557] on div "cancel cancel the plan" at bounding box center [784, 562] width 420 height 66
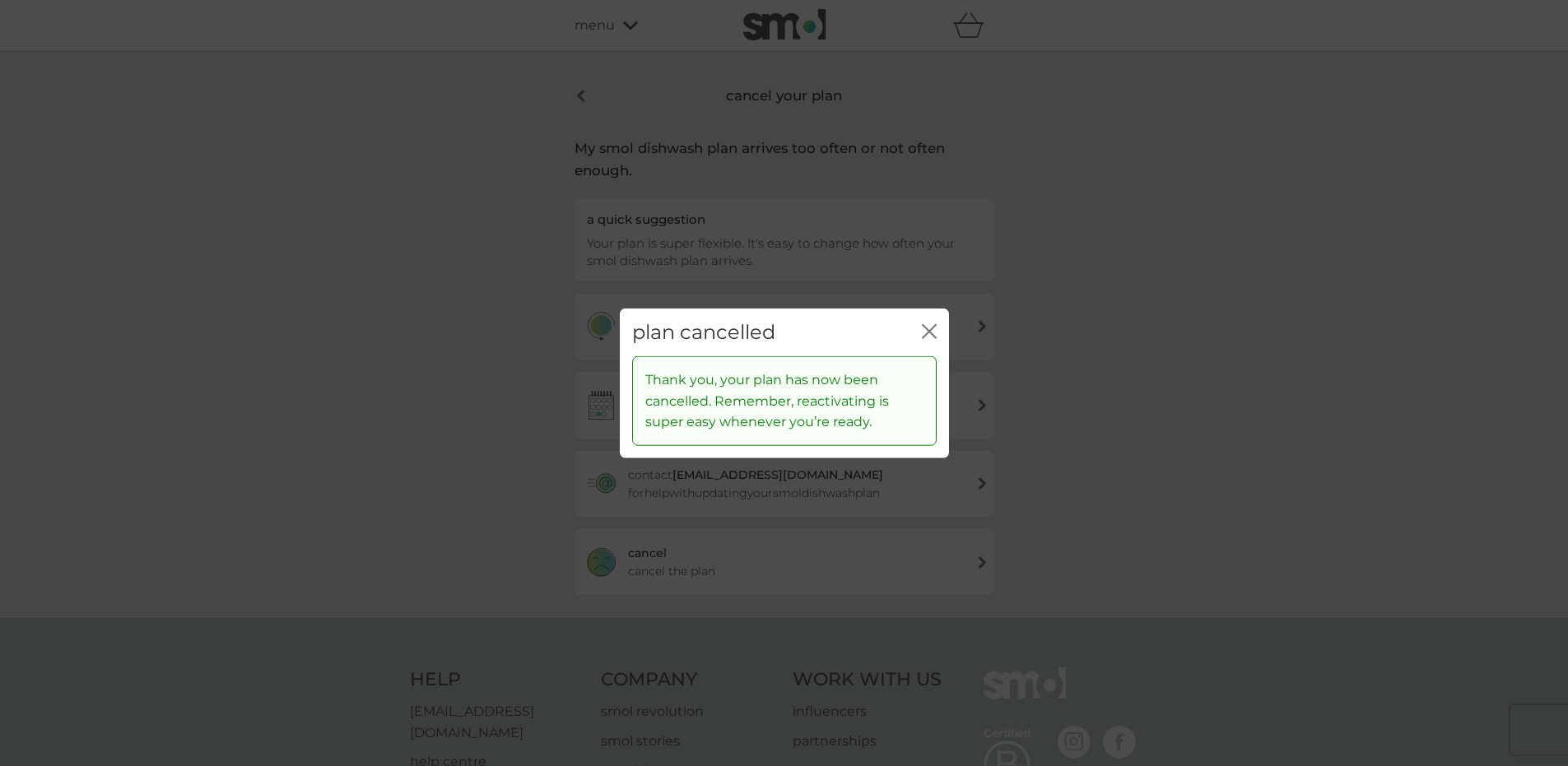
click at [923, 339] on button "close" at bounding box center [930, 332] width 15 height 18
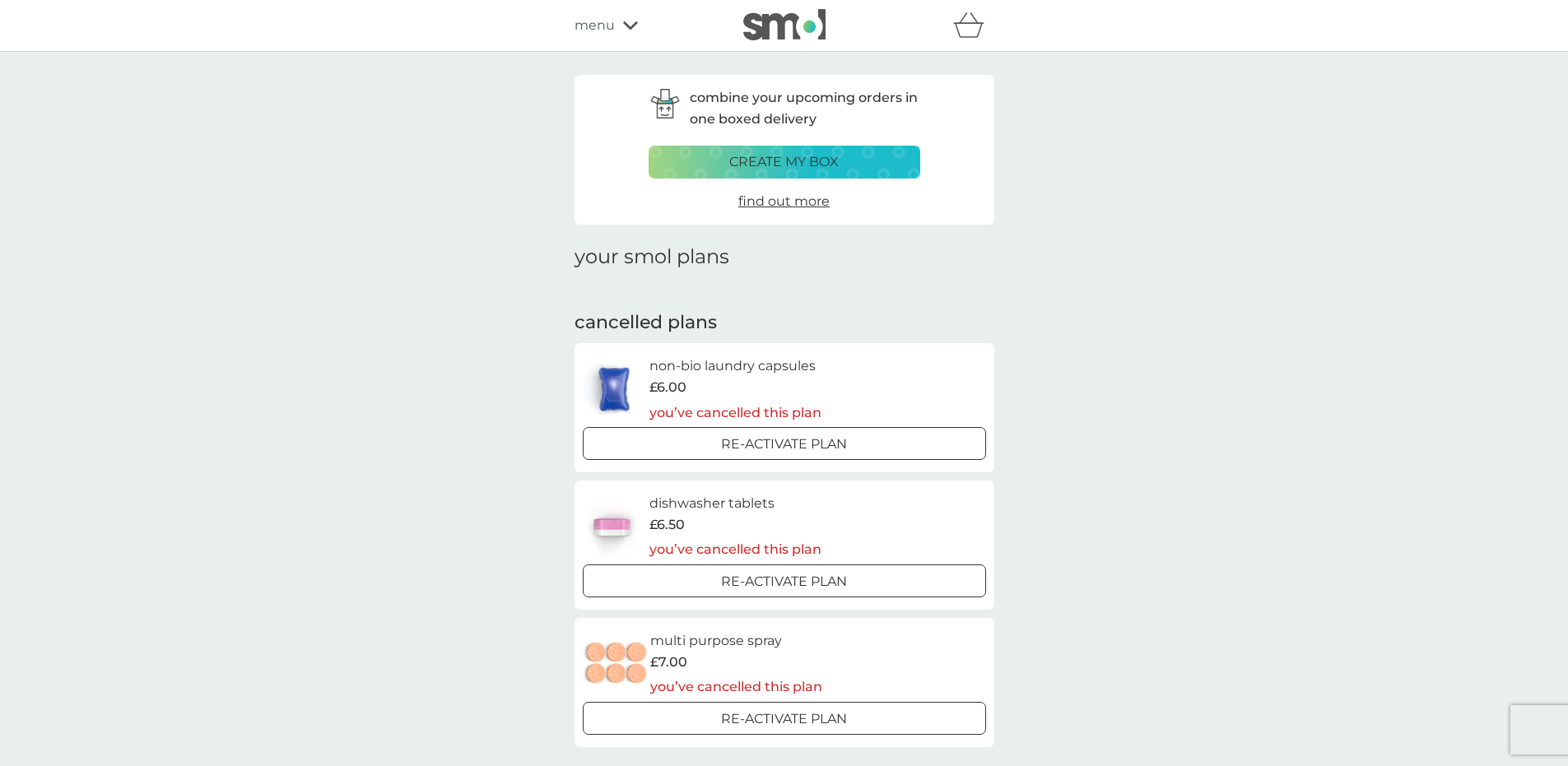
click at [978, 24] on icon "basket" at bounding box center [969, 24] width 32 height 25
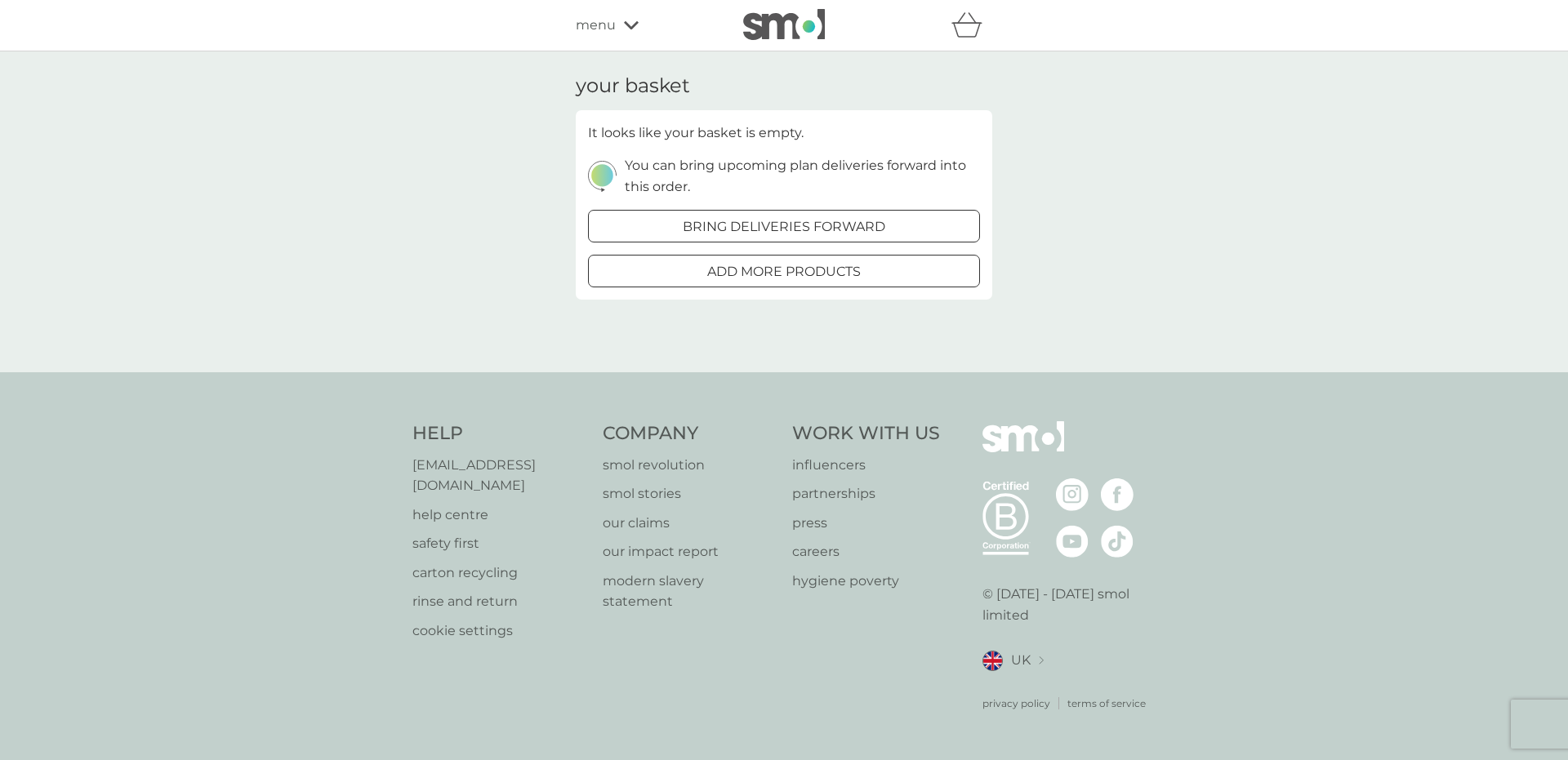
click at [626, 21] on icon at bounding box center [632, 25] width 15 height 10
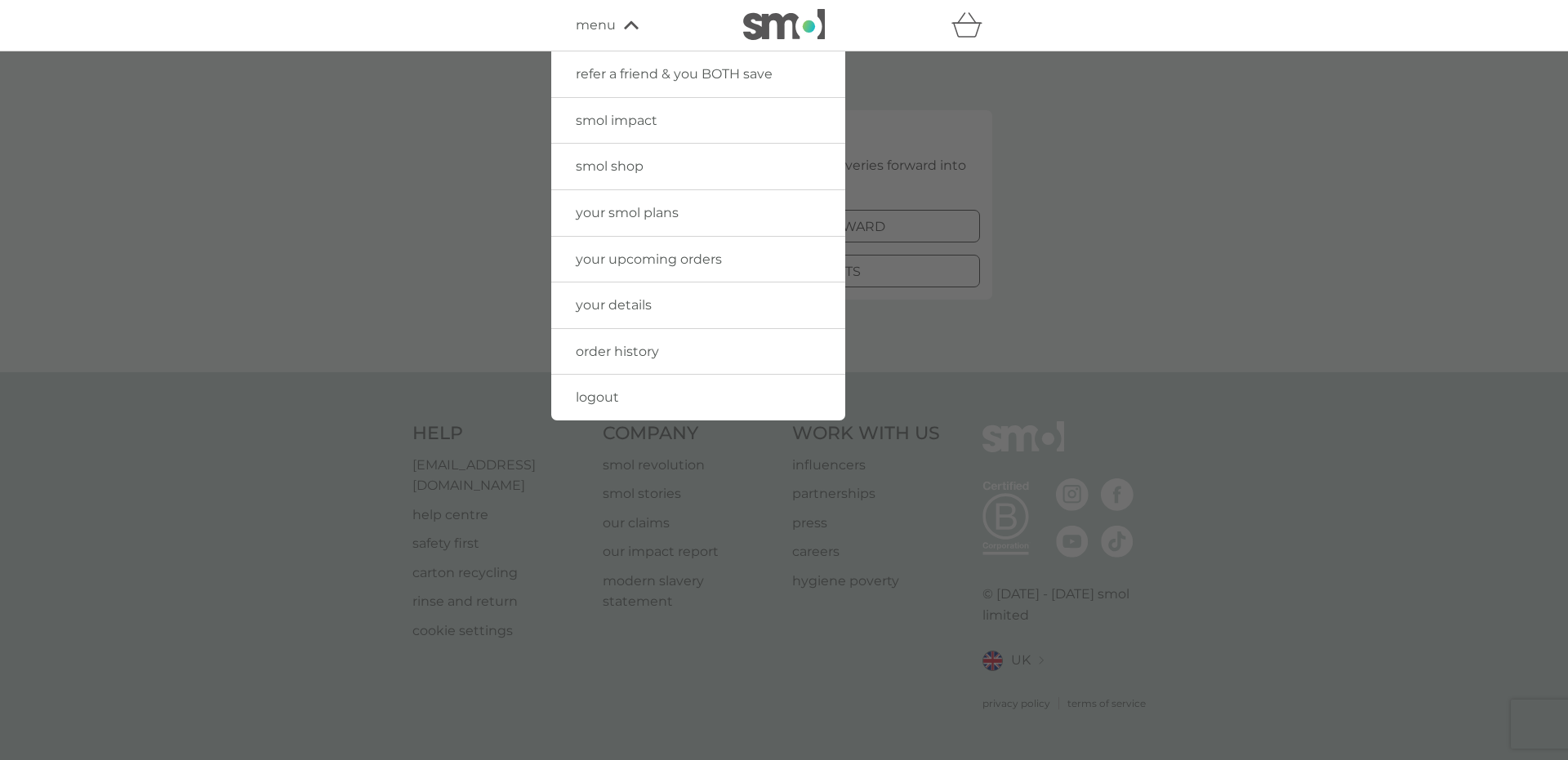
click at [639, 302] on span "your details" at bounding box center [614, 305] width 76 height 16
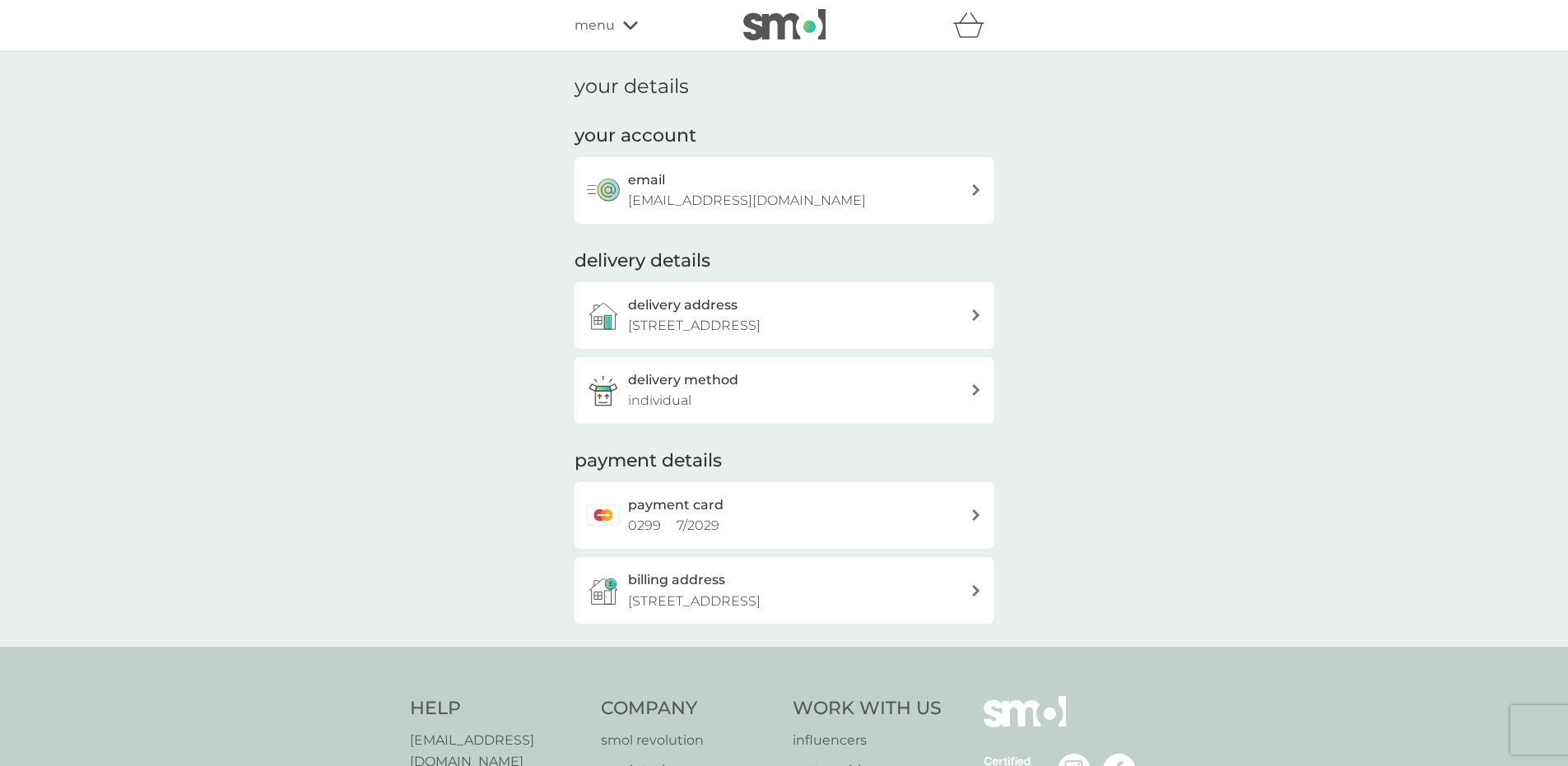
click at [721, 516] on div "payment card 0299 7 / 2029" at bounding box center [799, 516] width 342 height 42
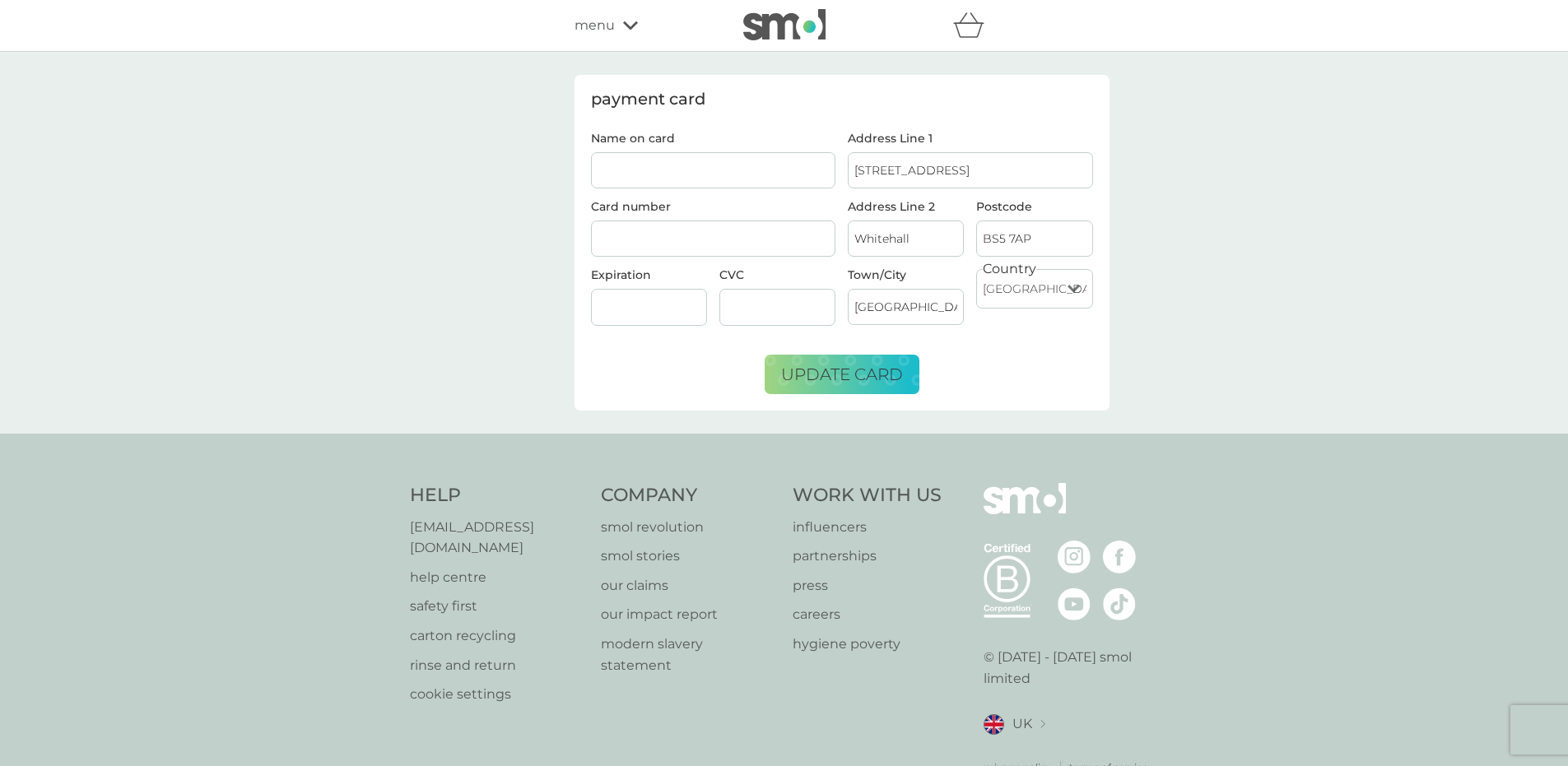
click at [787, 175] on input "Name on card" at bounding box center [714, 170] width 246 height 36
type input "Emily Purkhardt"
click at [641, 298] on div at bounding box center [649, 307] width 116 height 37
click at [771, 297] on div at bounding box center [777, 307] width 116 height 37
click at [529, 281] on div "payment card Name on card Emily Purkhardt Card number Expiration CVC Address Li…" at bounding box center [784, 243] width 1568 height 382
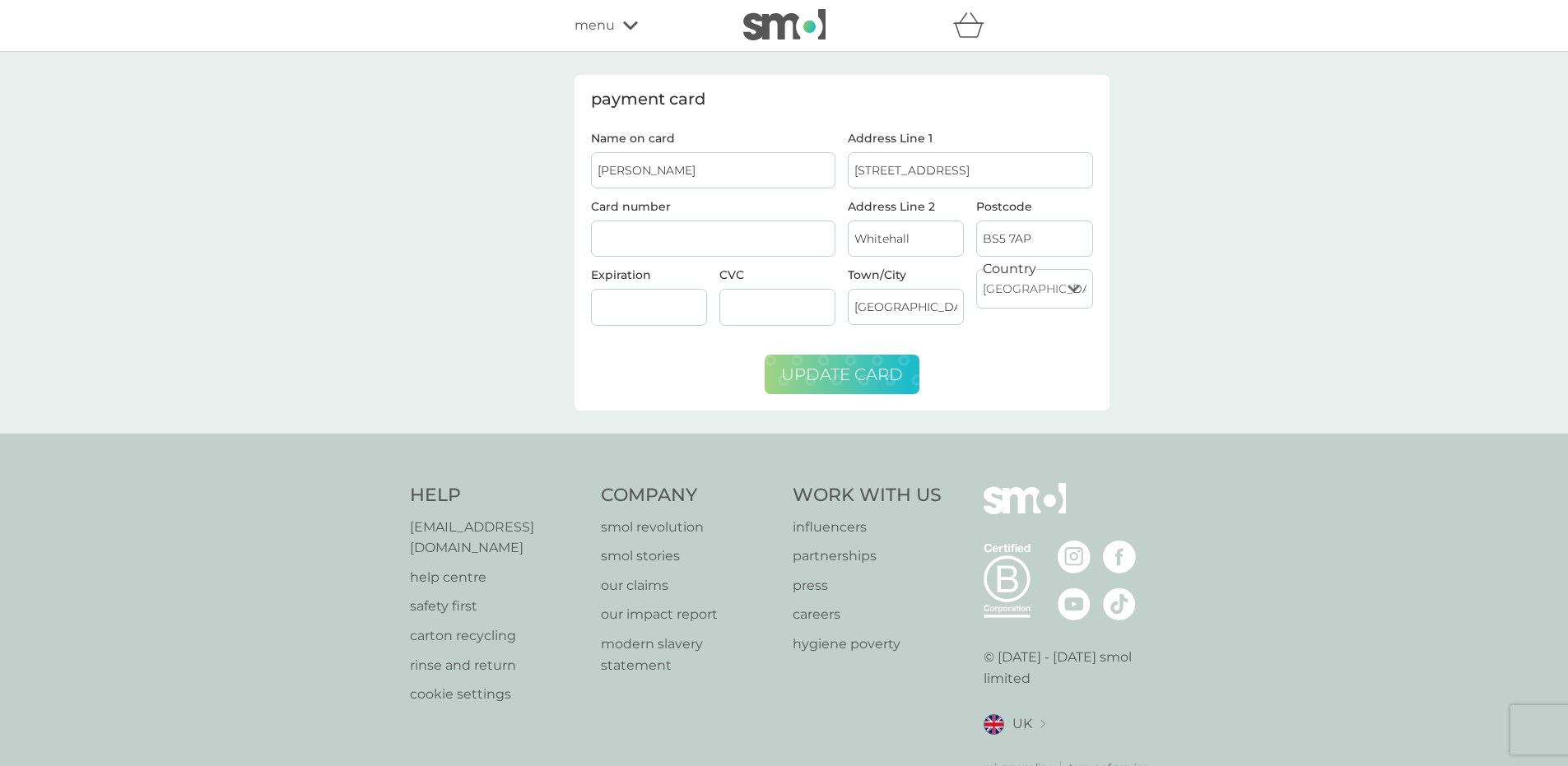
click at [838, 371] on span "update card" at bounding box center [841, 374] width 122 height 20
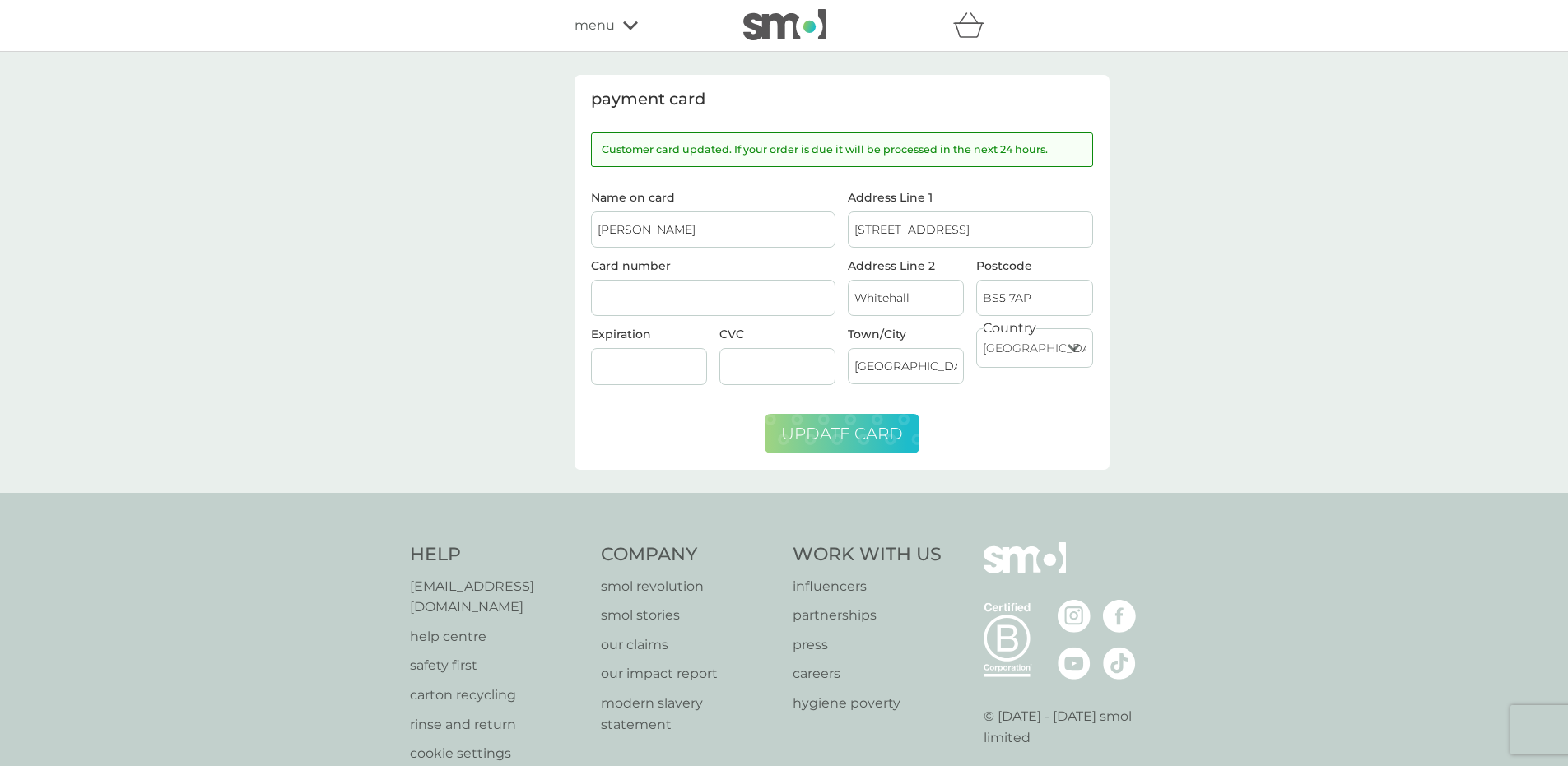
click at [966, 30] on icon "basket" at bounding box center [969, 24] width 32 height 25
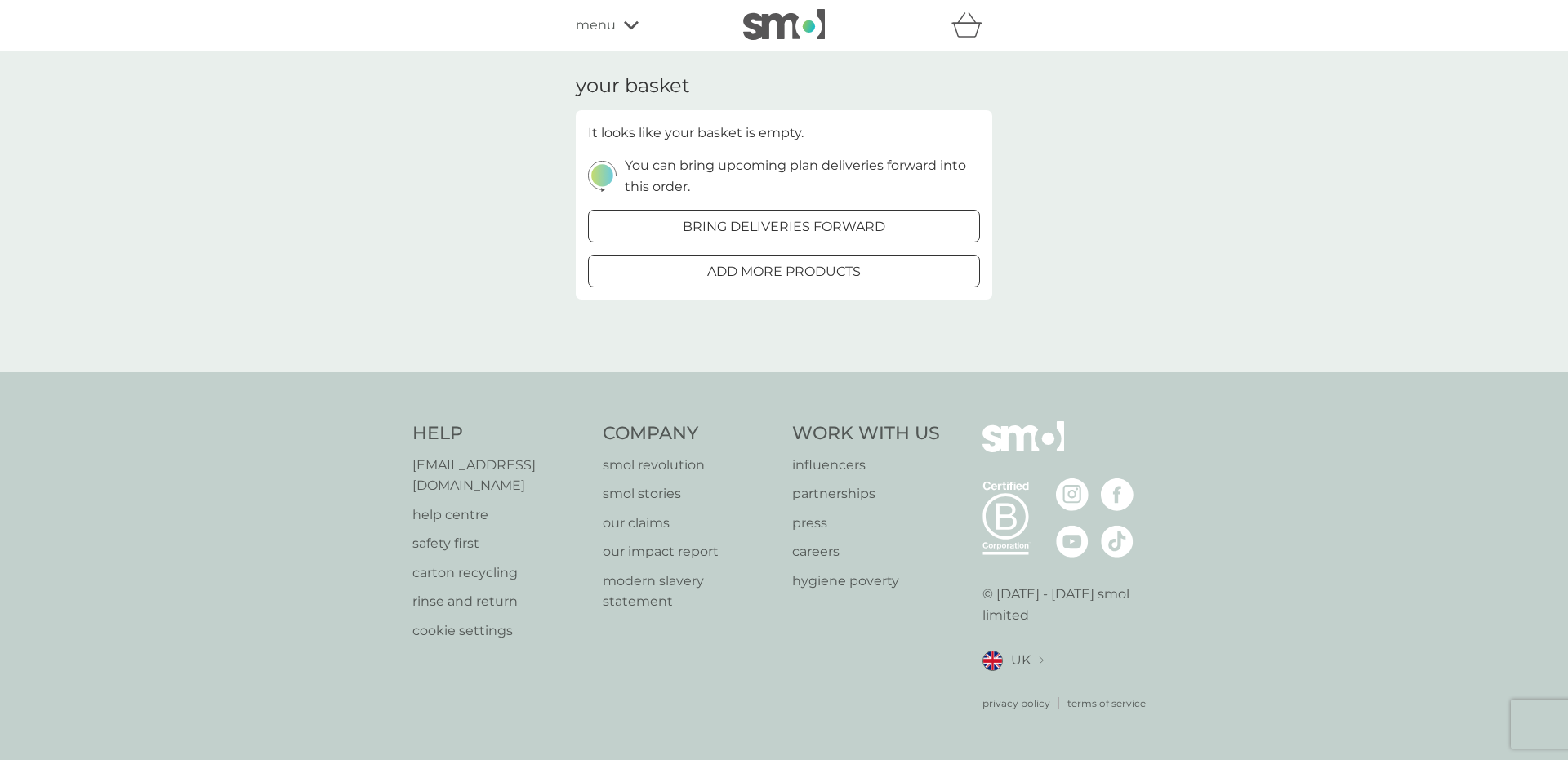
click at [622, 19] on div "menu" at bounding box center [645, 25] width 139 height 21
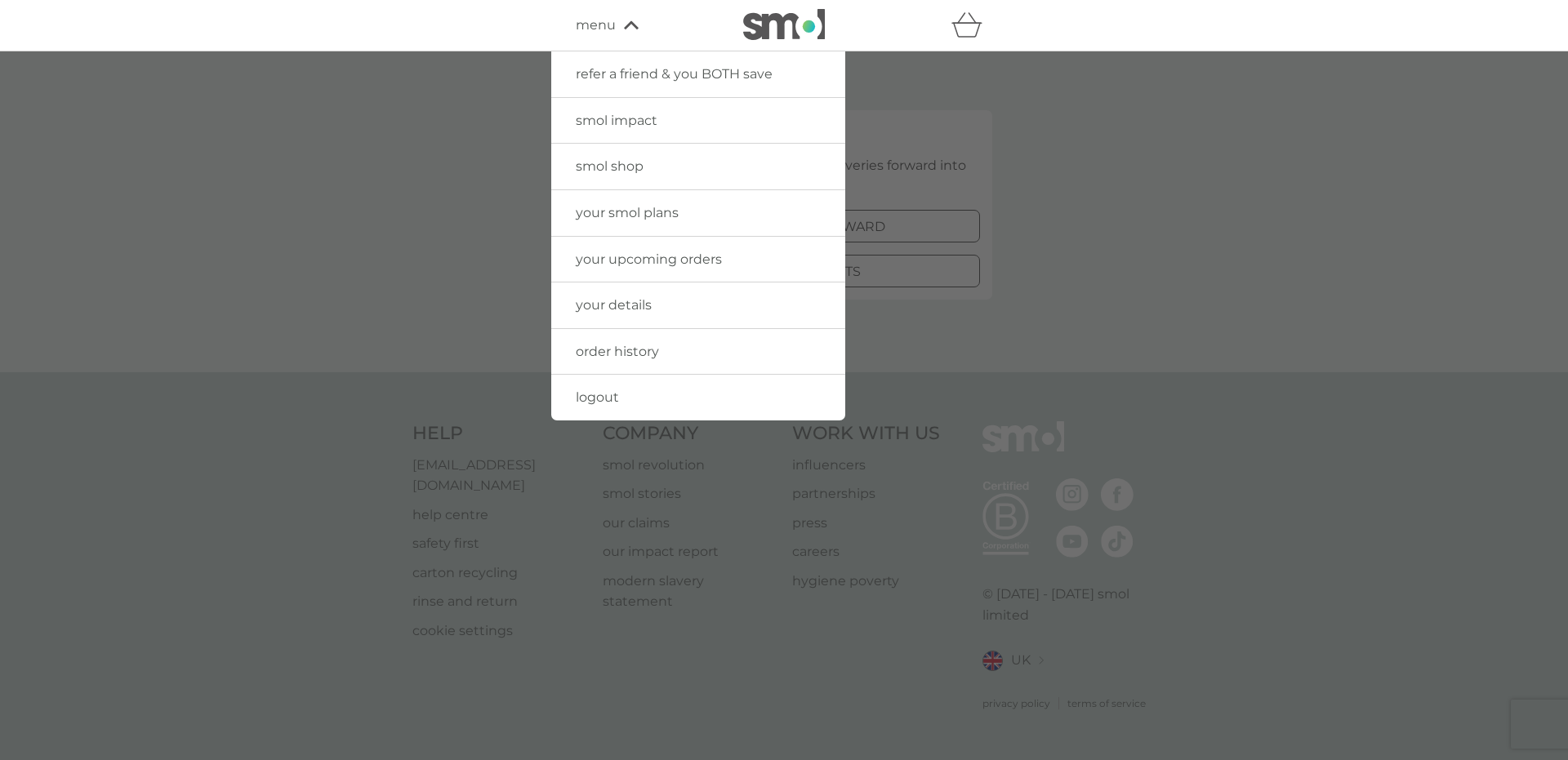
click at [658, 347] on link "order history" at bounding box center [698, 352] width 294 height 46
